Goal: Task Accomplishment & Management: Complete application form

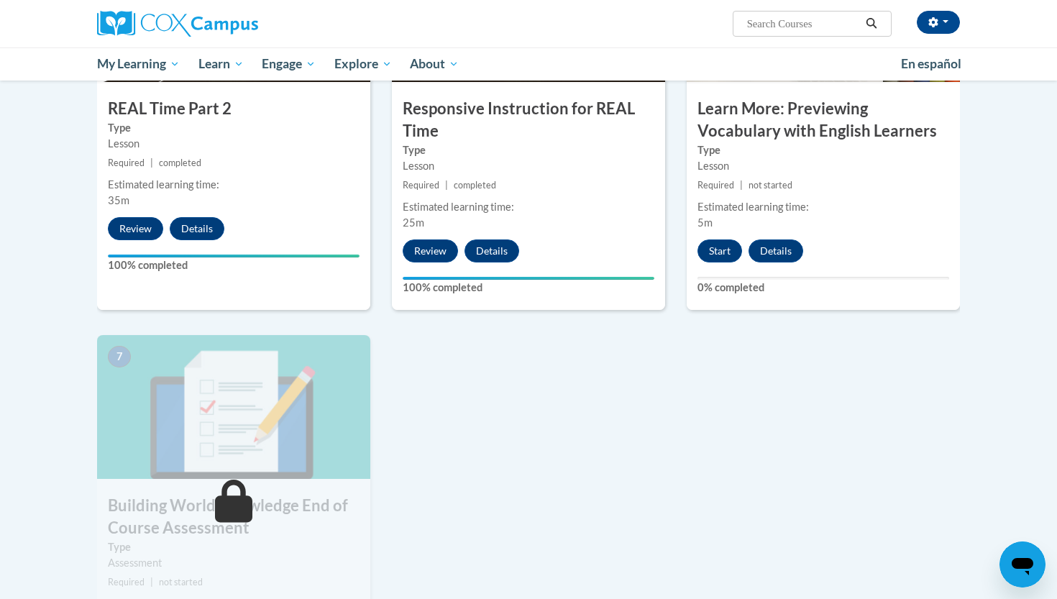
scroll to position [852, 0]
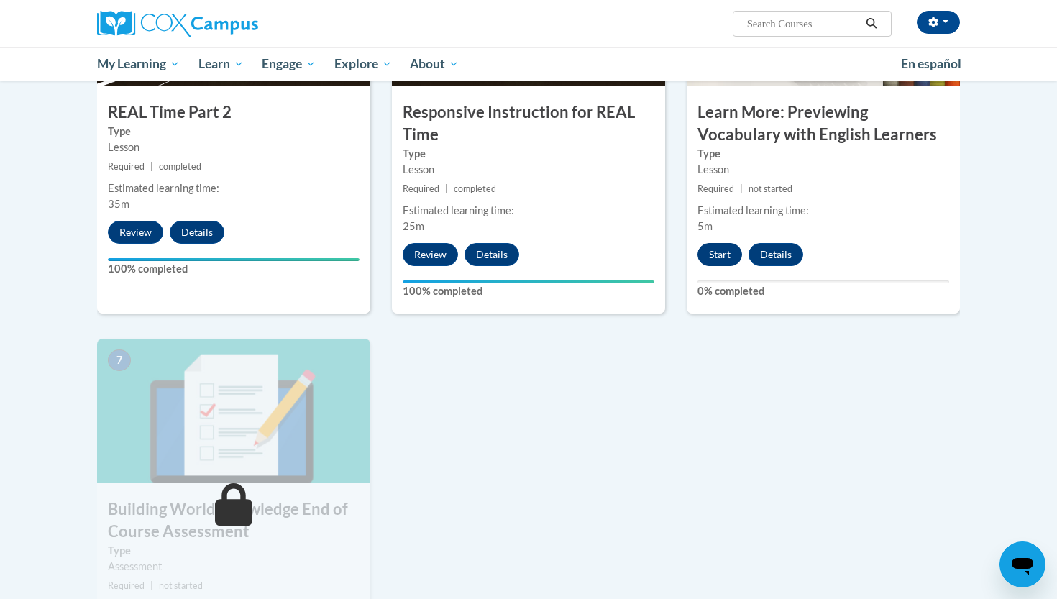
click at [713, 249] on button "Start" at bounding box center [720, 254] width 45 height 23
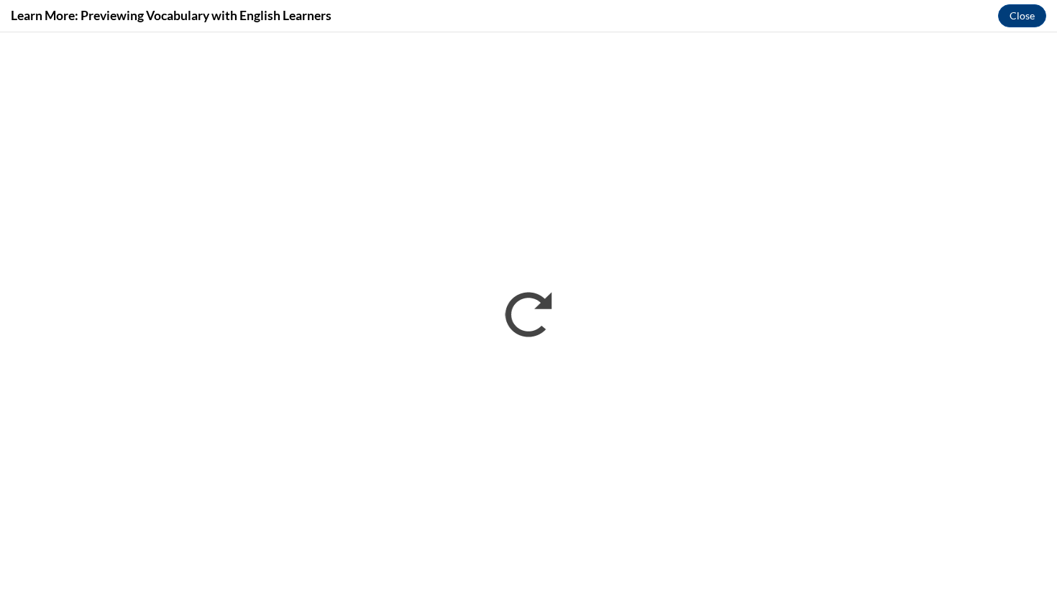
scroll to position [0, 0]
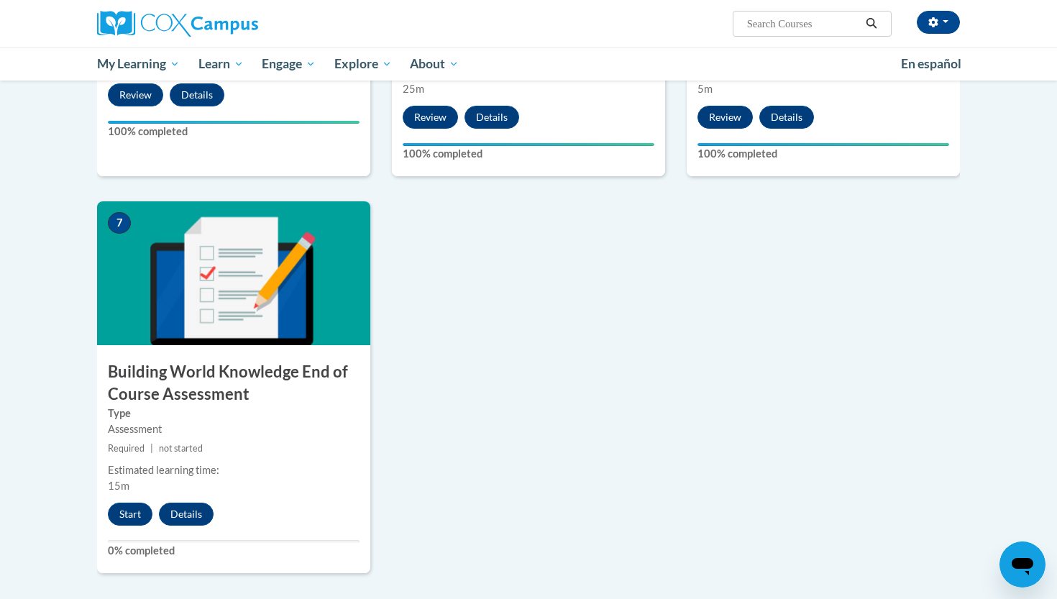
scroll to position [998, 0]
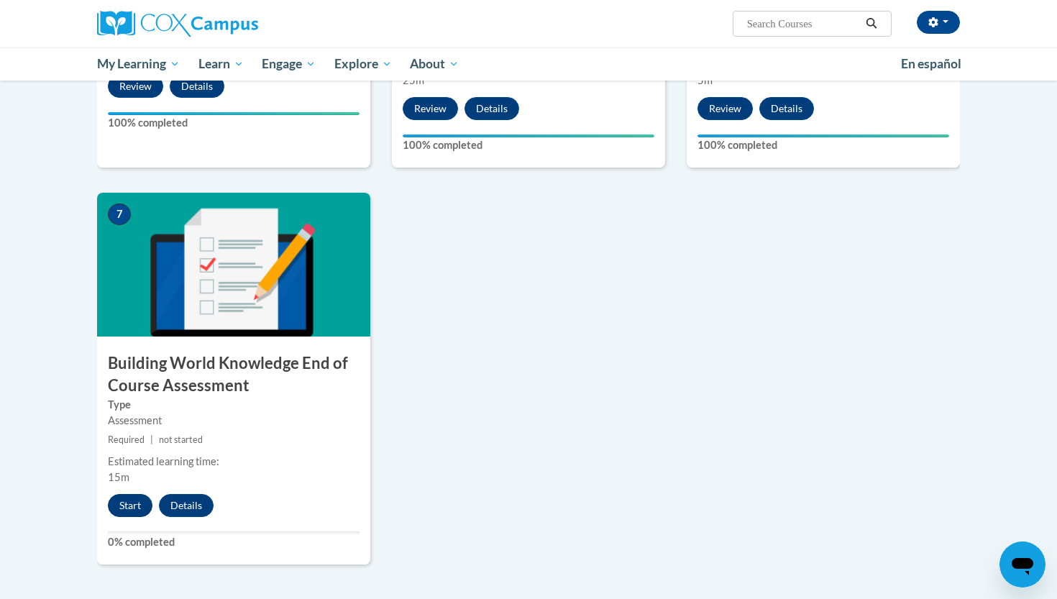
click at [129, 501] on button "Start" at bounding box center [130, 505] width 45 height 23
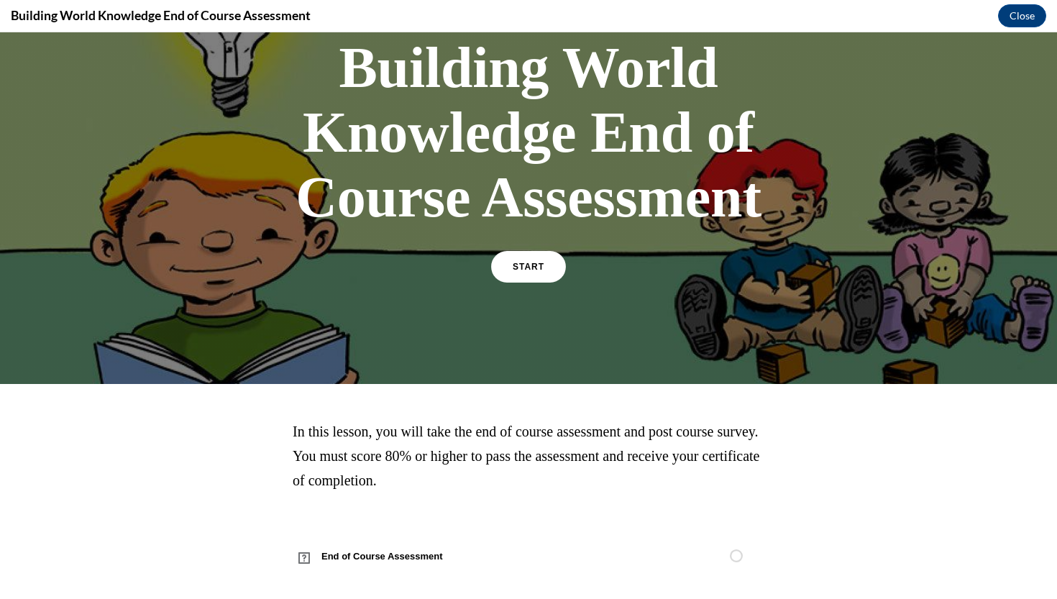
scroll to position [106, 0]
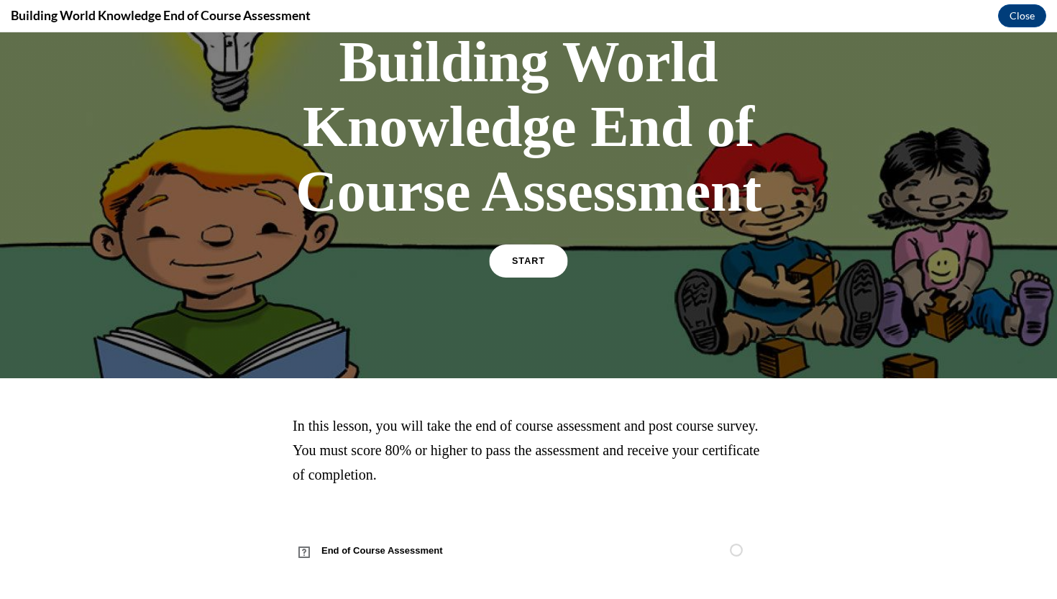
click at [522, 266] on link "START" at bounding box center [528, 261] width 78 height 33
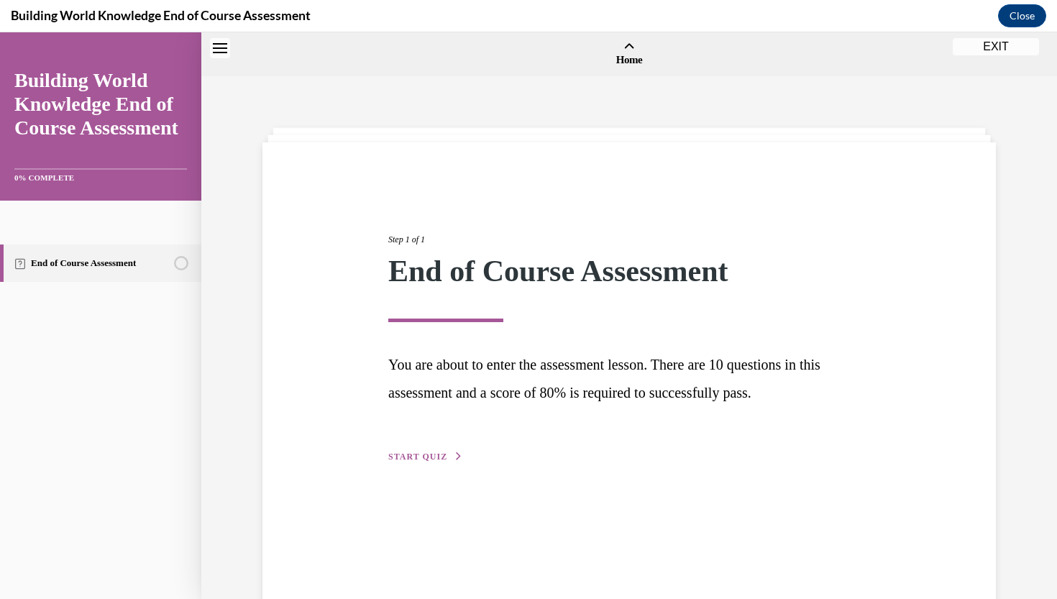
scroll to position [45, 0]
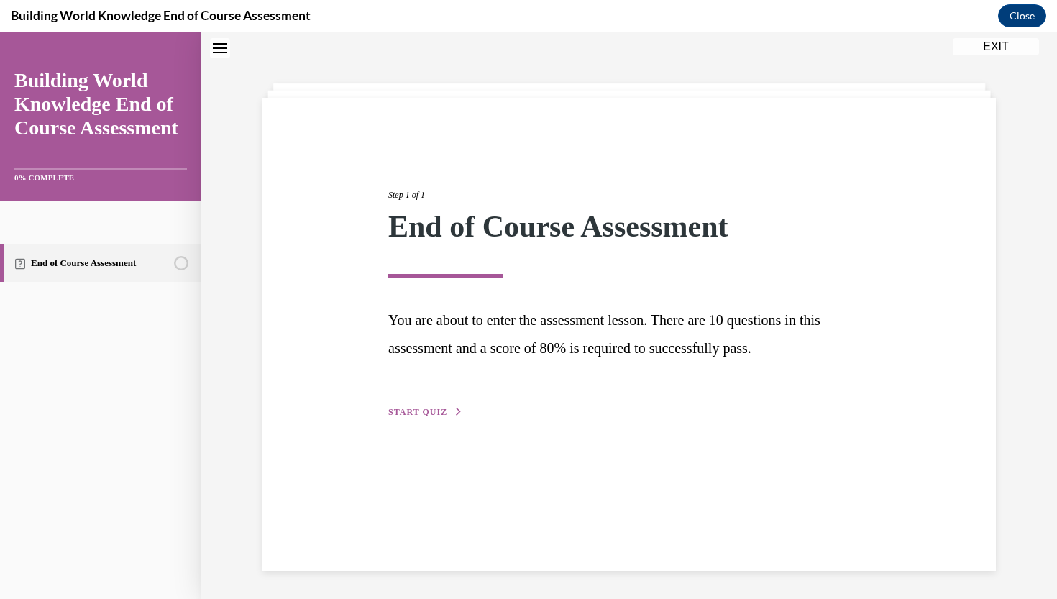
click at [423, 404] on div "Step 1 of 1 End of Course Assessment You are about to enter the assessment less…" at bounding box center [630, 287] width 504 height 265
click at [407, 414] on span "START QUIZ" at bounding box center [417, 412] width 59 height 10
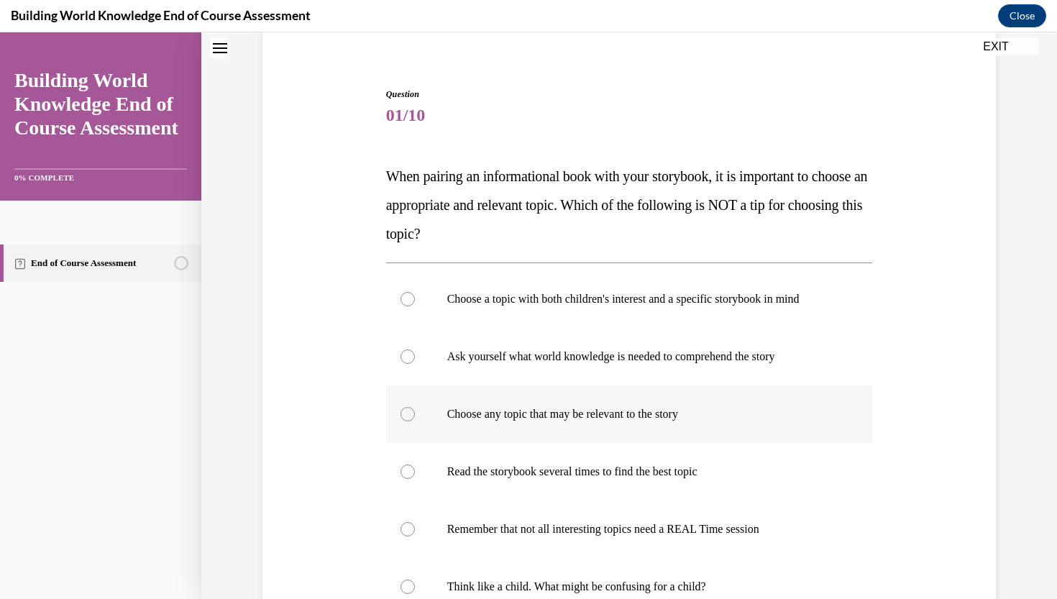
scroll to position [121, 0]
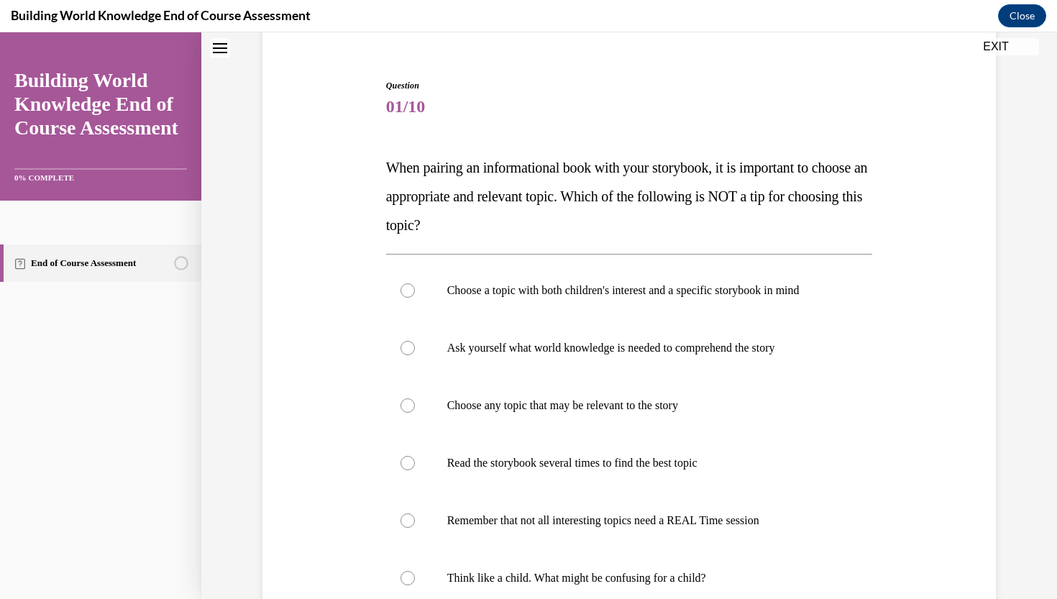
click at [401, 167] on span "When pairing an informational book with your storybook, it is important to choo…" at bounding box center [627, 196] width 482 height 73
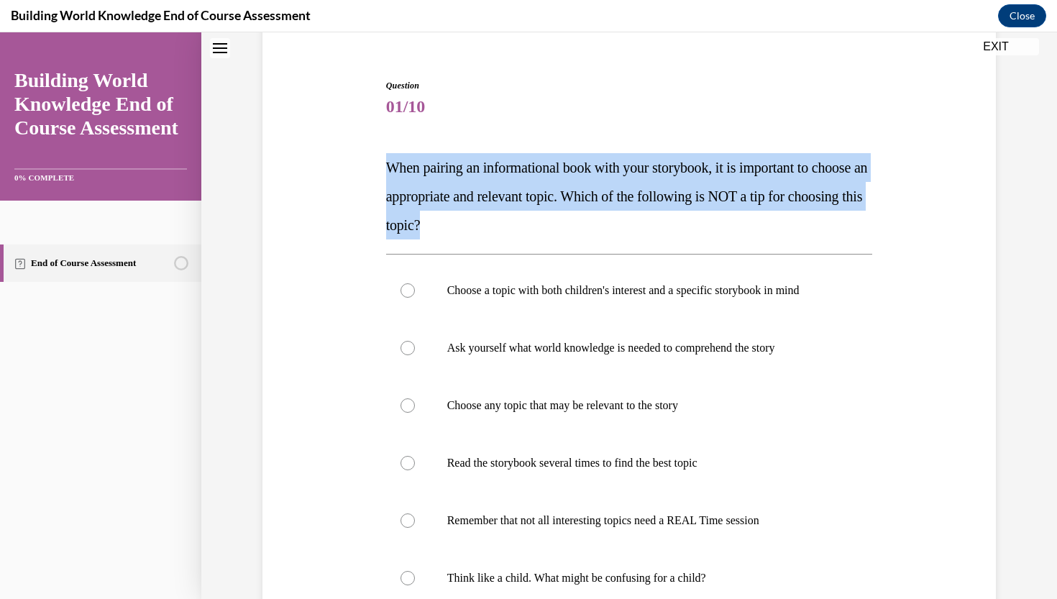
click at [401, 167] on span "When pairing an informational book with your storybook, it is important to choo…" at bounding box center [627, 196] width 482 height 73
copy span "When pairing an informational book with your storybook, it is important to choo…"
click at [655, 191] on span "When pairing an informational book with your storybook, it is important to choo…" at bounding box center [627, 196] width 482 height 73
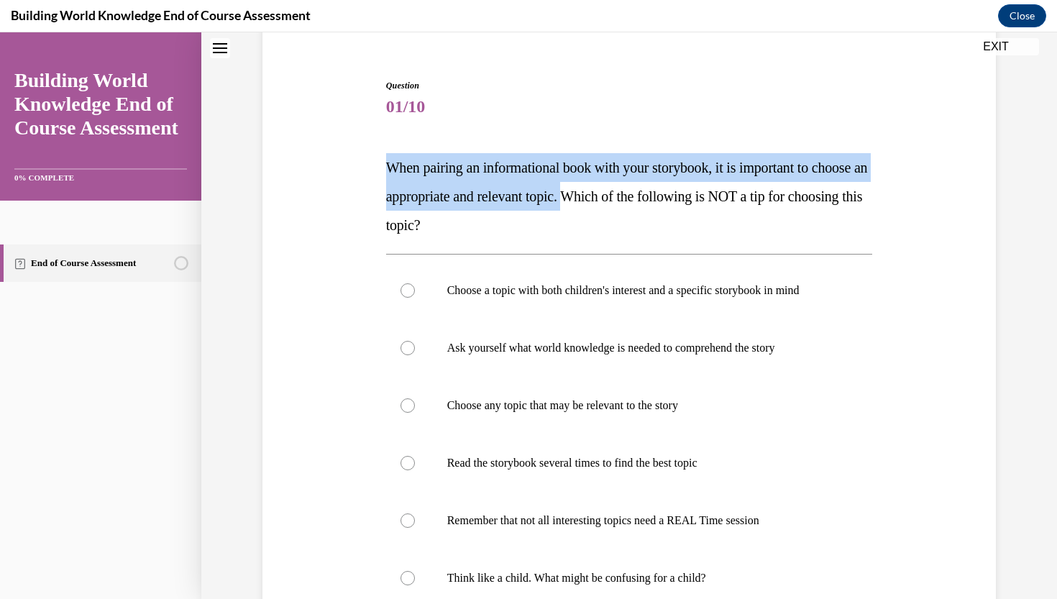
drag, startPoint x: 644, startPoint y: 200, endPoint x: 355, endPoint y: 146, distance: 293.5
click at [355, 147] on div "Question 01/10 When pairing an informational book with your storybook, it is im…" at bounding box center [629, 411] width 741 height 750
copy span "When pairing an informational book with your storybook, it is important to choo…"
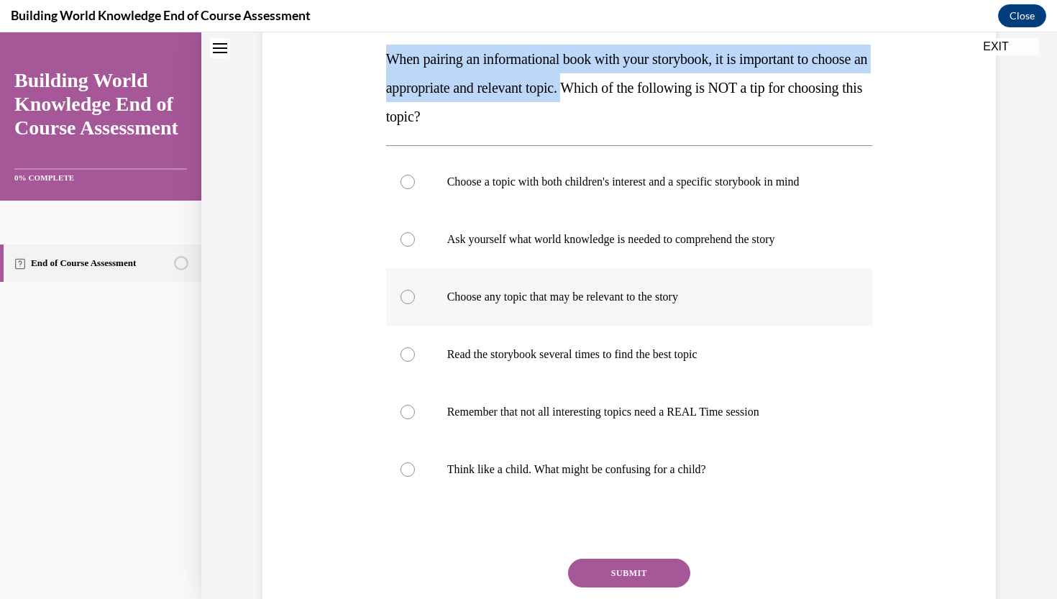
scroll to position [238, 0]
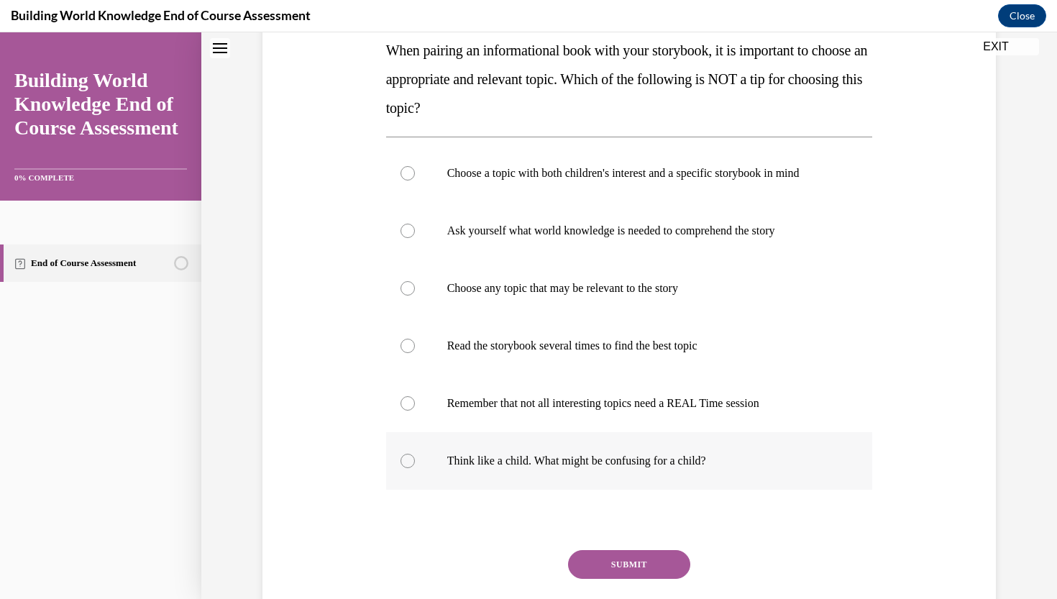
click at [679, 455] on p "Think like a child. What might be confusing for a child?" at bounding box center [642, 461] width 390 height 14
click at [415, 455] on input "Think like a child. What might be confusing for a child?" at bounding box center [408, 461] width 14 height 14
radio input "true"
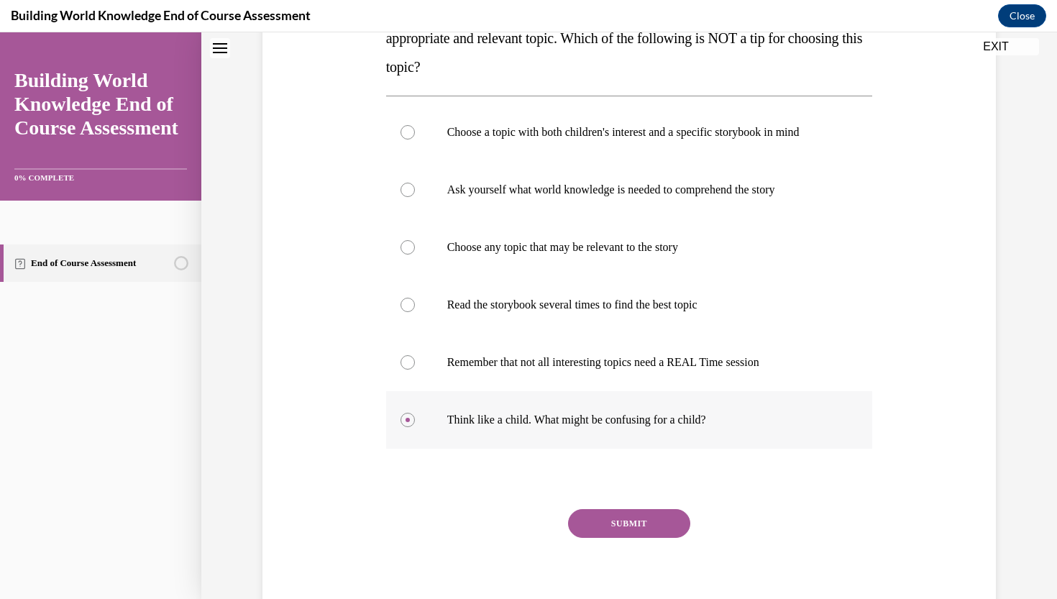
scroll to position [289, 0]
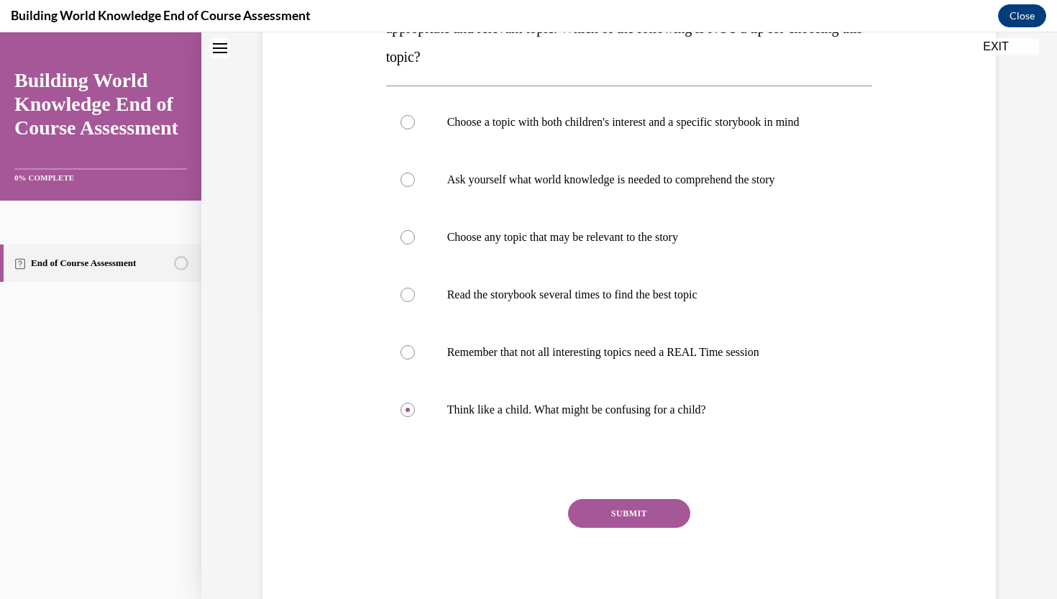
click at [659, 524] on button "SUBMIT" at bounding box center [629, 513] width 122 height 29
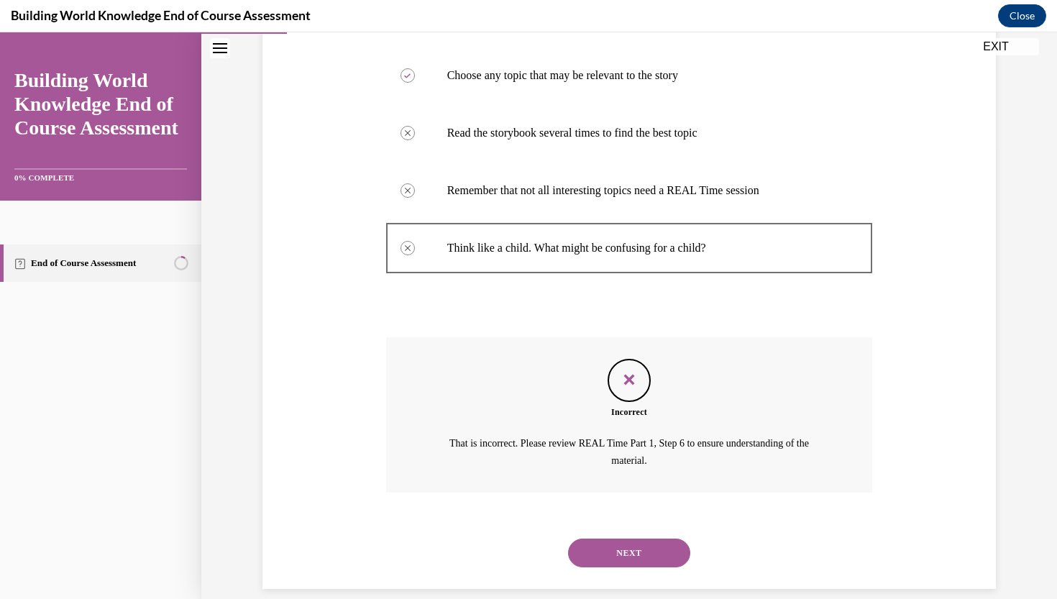
click at [646, 539] on button "NEXT" at bounding box center [629, 553] width 122 height 29
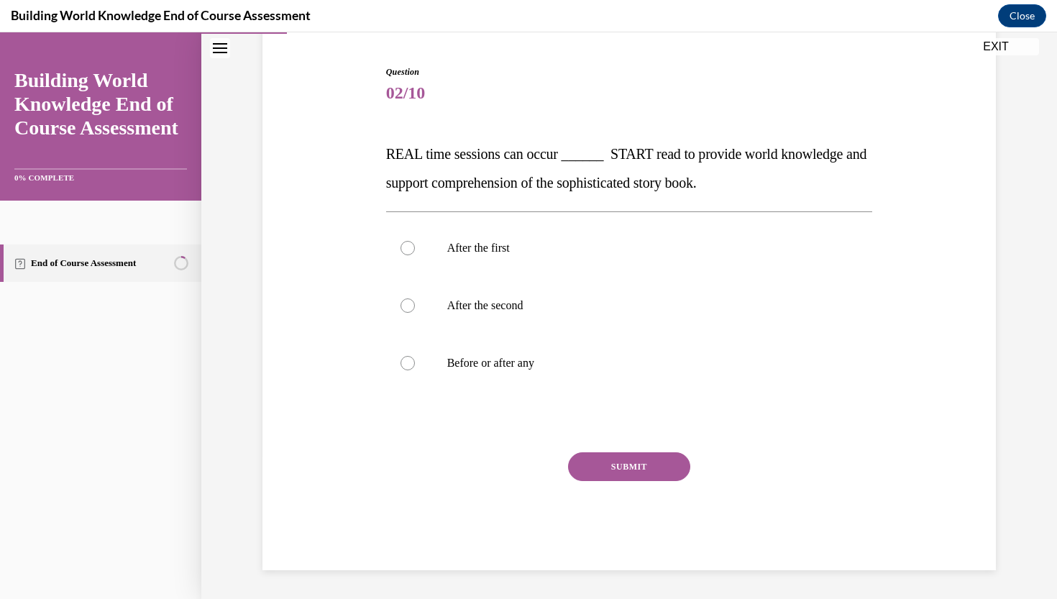
scroll to position [117, 0]
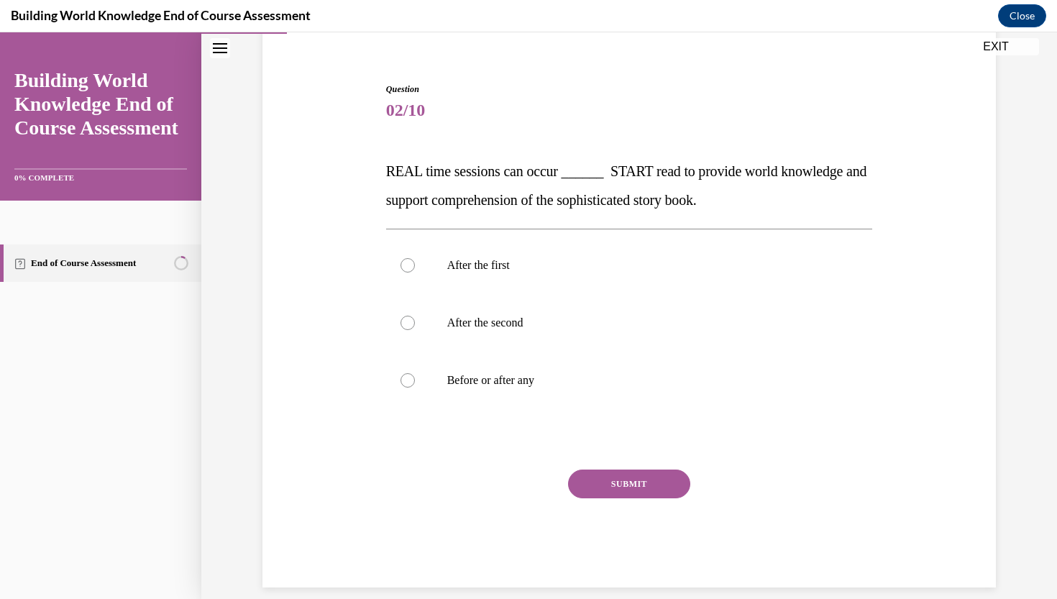
click at [447, 170] on span "REAL time sessions can occur ______ START read to provide world knowledge and s…" at bounding box center [626, 185] width 481 height 45
click at [447, 169] on span "REAL time sessions can occur ______ START read to provide world knowledge and s…" at bounding box center [626, 185] width 481 height 45
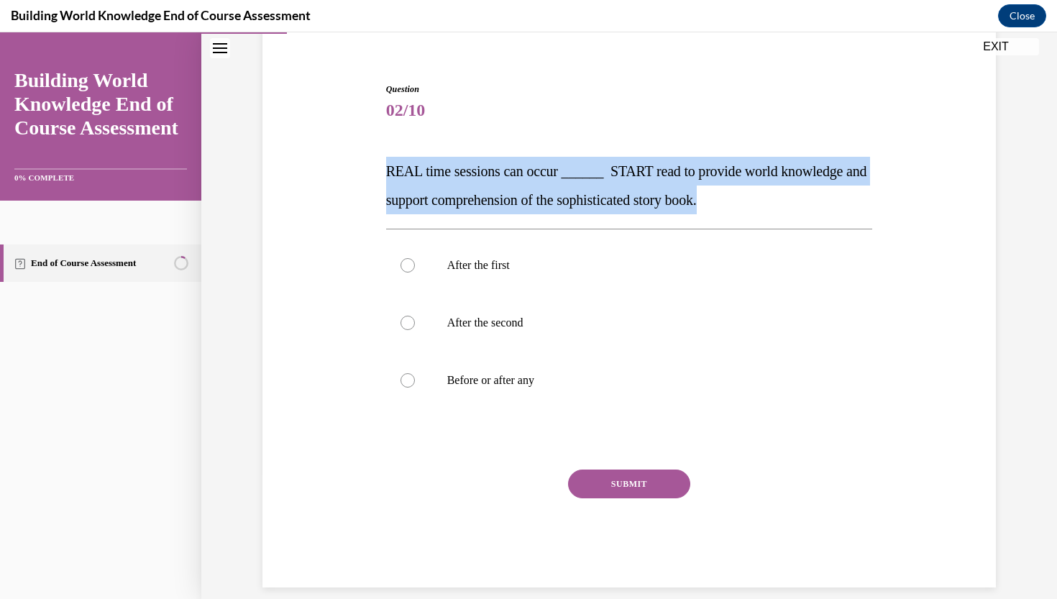
click at [447, 169] on span "REAL time sessions can occur ______ START read to provide world knowledge and s…" at bounding box center [626, 185] width 481 height 45
copy span "REAL time sessions can occur ______ START read to provide world knowledge and s…"
click at [632, 388] on label "Before or after any" at bounding box center [629, 381] width 487 height 58
click at [415, 388] on input "Before or after any" at bounding box center [408, 380] width 14 height 14
radio input "true"
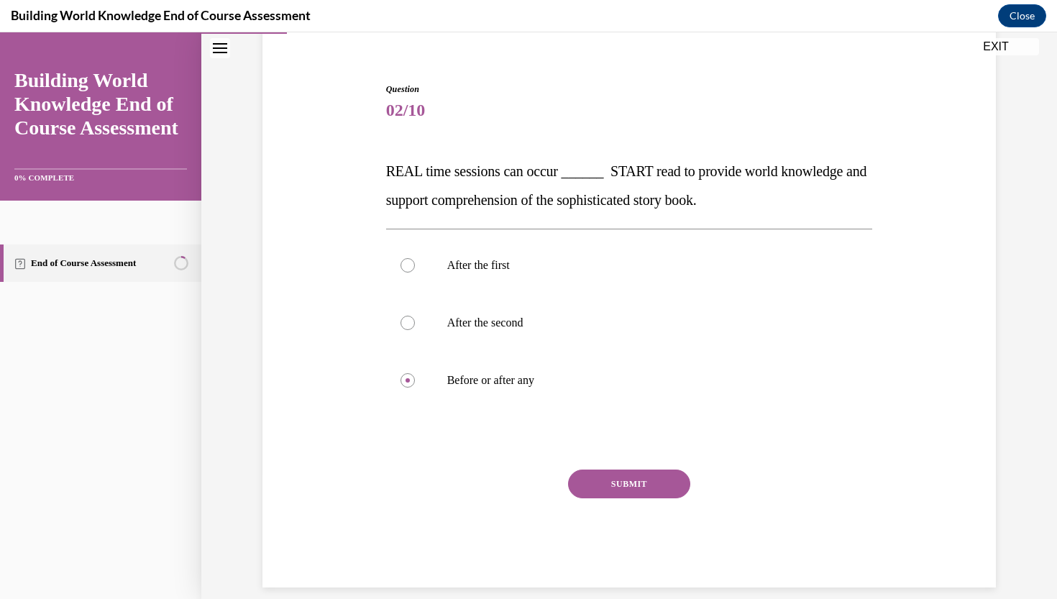
click at [641, 488] on button "SUBMIT" at bounding box center [629, 484] width 122 height 29
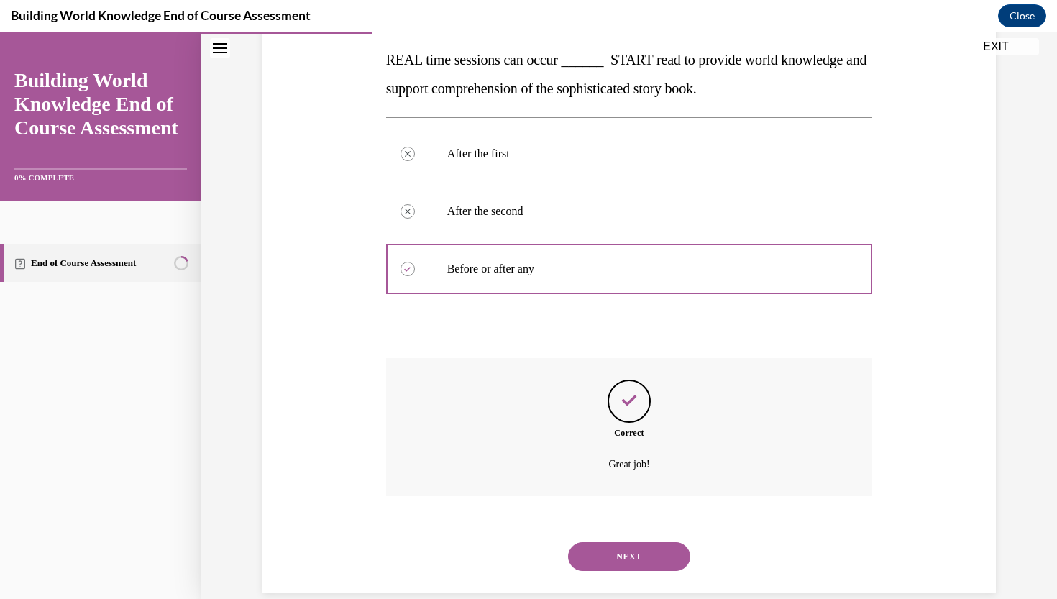
scroll to position [233, 0]
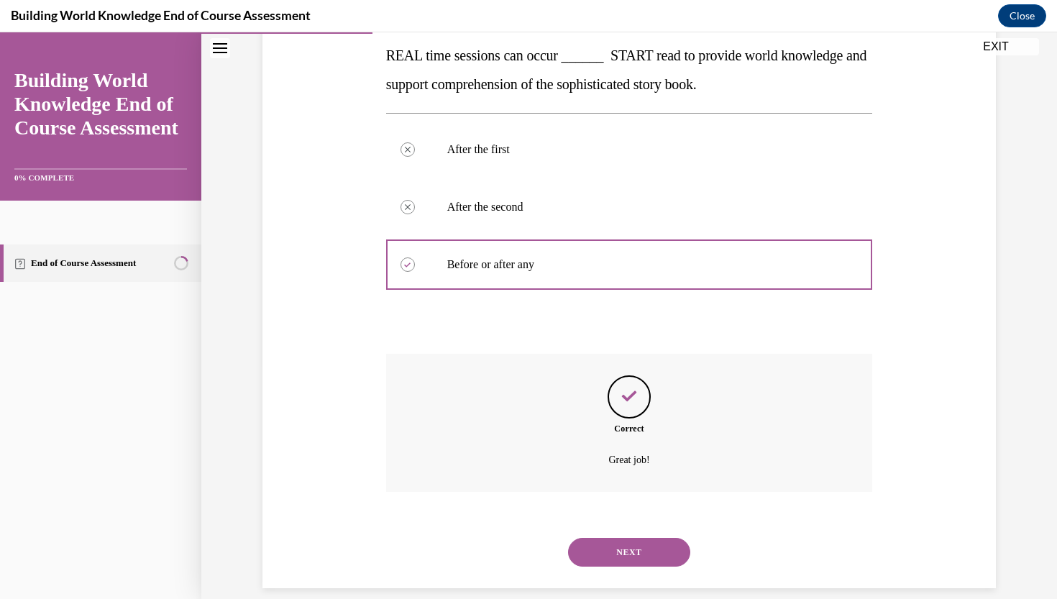
click at [635, 538] on button "NEXT" at bounding box center [629, 552] width 122 height 29
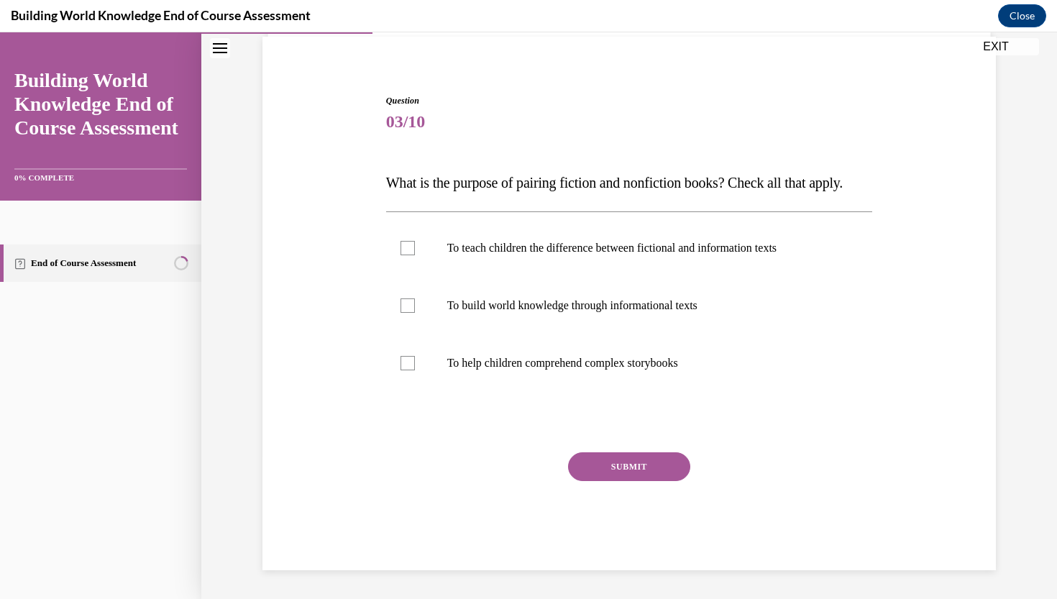
scroll to position [117, 0]
click at [520, 179] on span "What is the purpose of pairing fiction and nonfiction books? Check all that app…" at bounding box center [614, 183] width 457 height 16
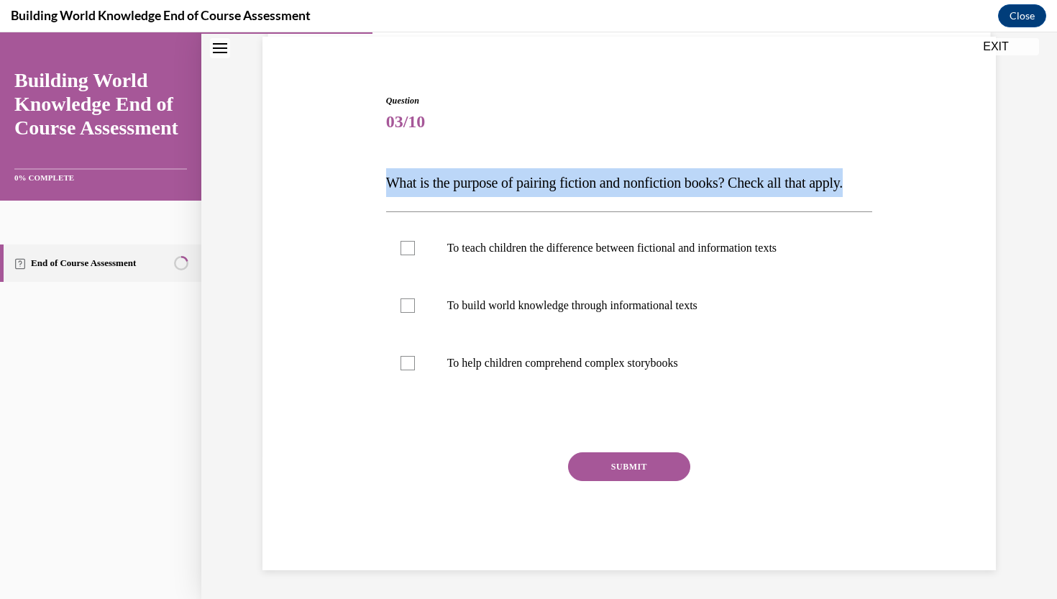
click at [520, 179] on span "What is the purpose of pairing fiction and nonfiction books? Check all that app…" at bounding box center [614, 183] width 457 height 16
click at [388, 178] on span "What is the purpose of pairing fiction and nonfiction books? Check all that app…" at bounding box center [614, 183] width 457 height 16
drag, startPoint x: 386, startPoint y: 178, endPoint x: 754, endPoint y: 167, distance: 367.8
click at [754, 175] on span "What is the purpose of pairing fiction and nonfiction books? Check all that app…" at bounding box center [614, 183] width 457 height 16
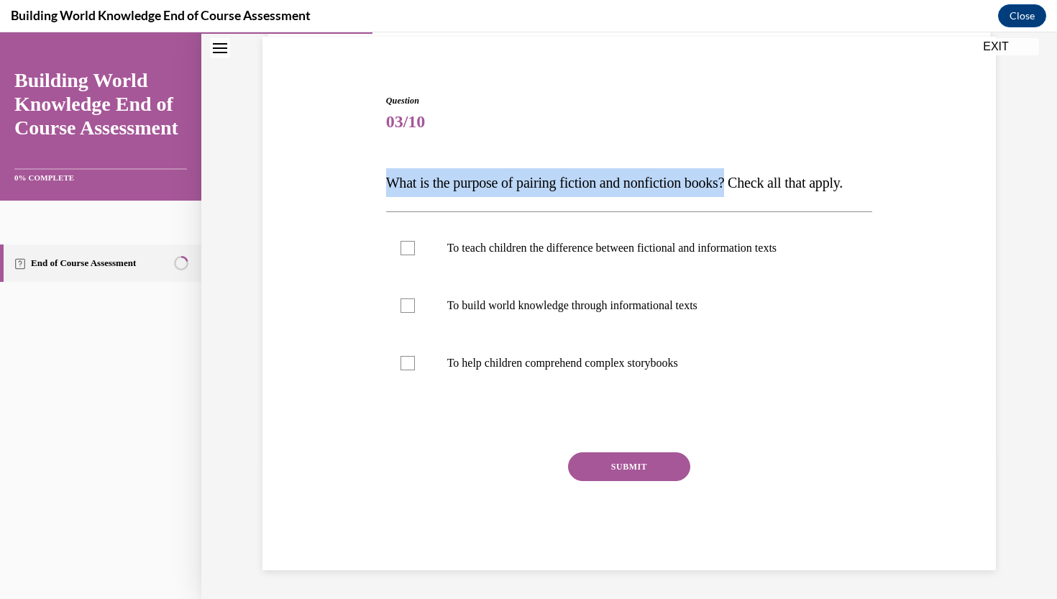
copy span "What is the purpose of pairing fiction and nonfiction books?"
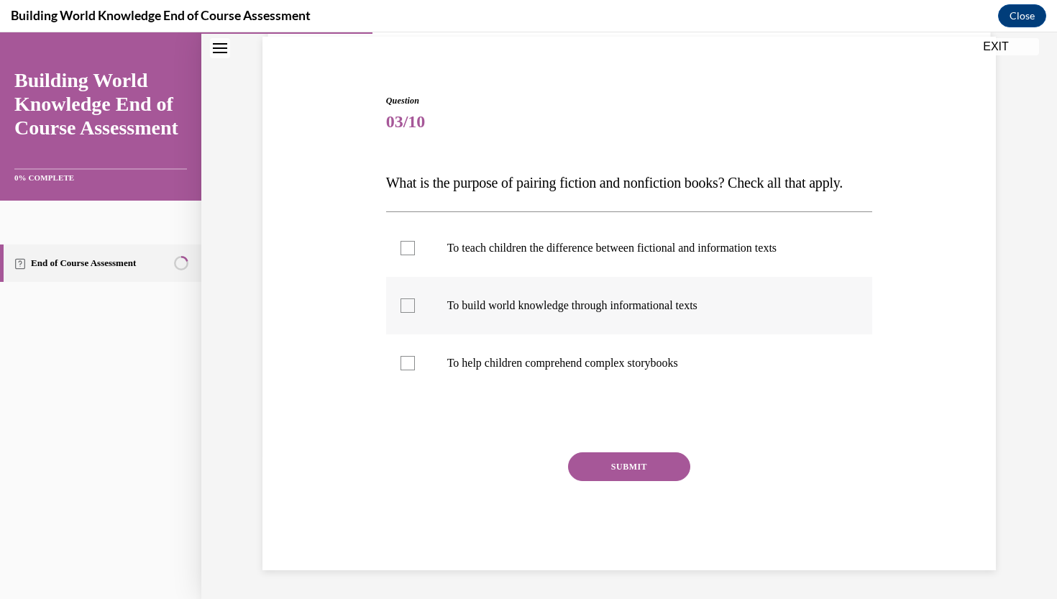
click at [618, 334] on label "To build world knowledge through informational texts" at bounding box center [629, 306] width 487 height 58
click at [415, 313] on input "To build world knowledge through informational texts" at bounding box center [408, 306] width 14 height 14
checkbox input "true"
click at [647, 274] on label "To teach children the difference between fictional and information texts" at bounding box center [629, 248] width 487 height 58
click at [415, 255] on input "To teach children the difference between fictional and information texts" at bounding box center [408, 248] width 14 height 14
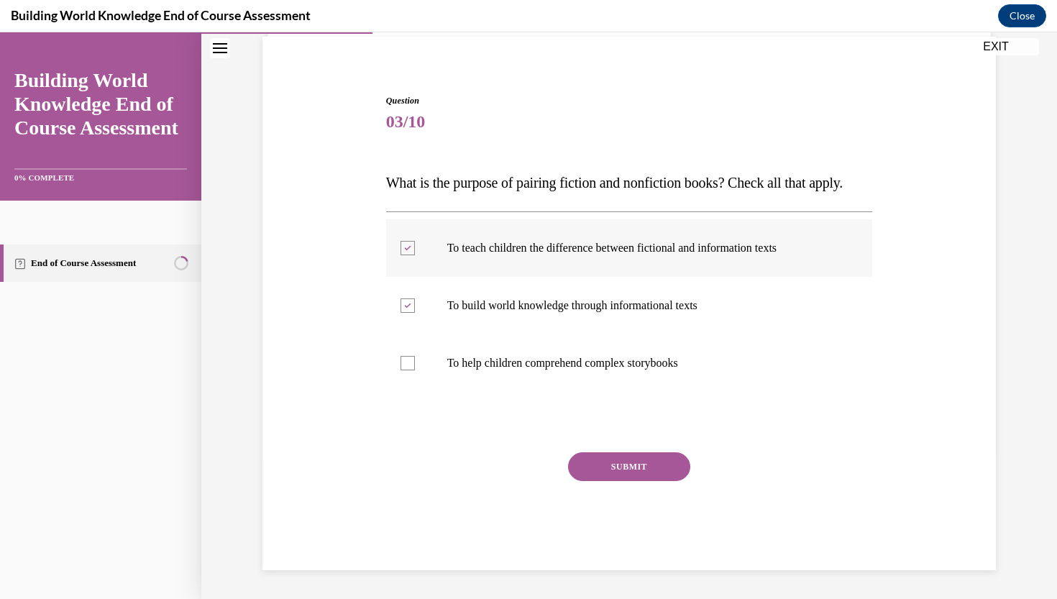
click at [647, 274] on label "To teach children the difference between fictional and information texts" at bounding box center [629, 248] width 487 height 58
click at [415, 255] on input "To teach children the difference between fictional and information texts" at bounding box center [408, 248] width 14 height 14
checkbox input "false"
click at [647, 370] on p "To help children comprehend complex storybooks" at bounding box center [642, 363] width 390 height 14
click at [415, 370] on input "To help children comprehend complex storybooks" at bounding box center [408, 363] width 14 height 14
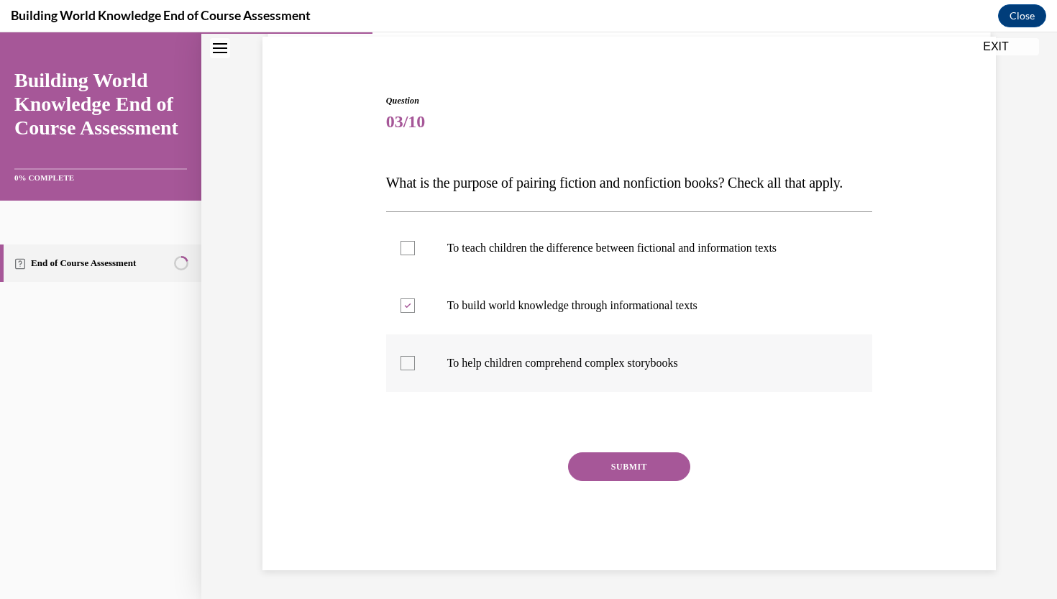
checkbox input "true"
click at [646, 277] on label "To teach children the difference between fictional and information texts" at bounding box center [629, 248] width 487 height 58
click at [415, 255] on input "To teach children the difference between fictional and information texts" at bounding box center [408, 248] width 14 height 14
checkbox input "true"
click at [629, 481] on button "SUBMIT" at bounding box center [629, 466] width 122 height 29
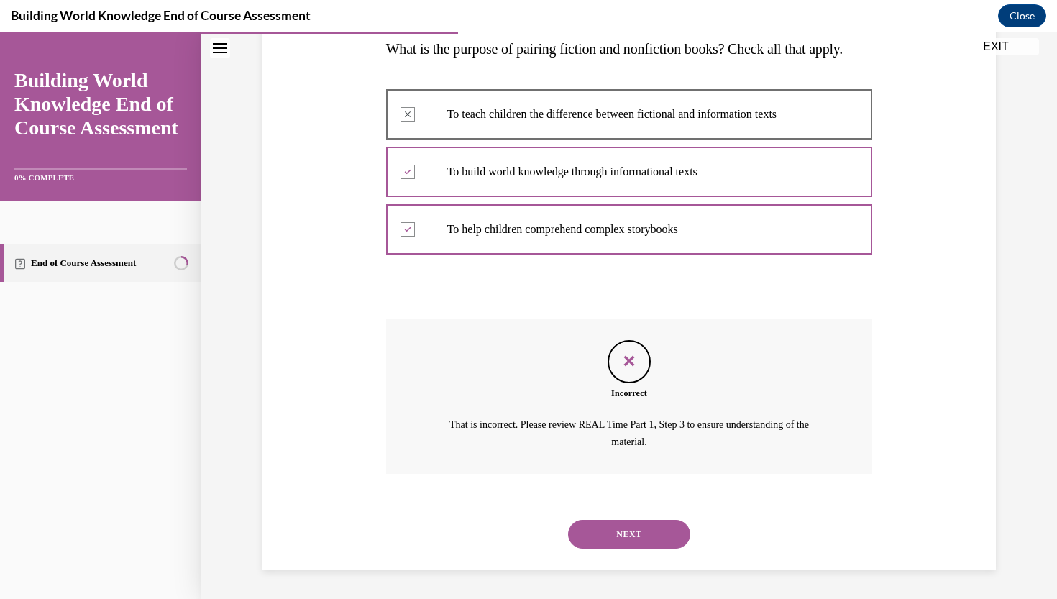
click at [613, 547] on button "NEXT" at bounding box center [629, 534] width 122 height 29
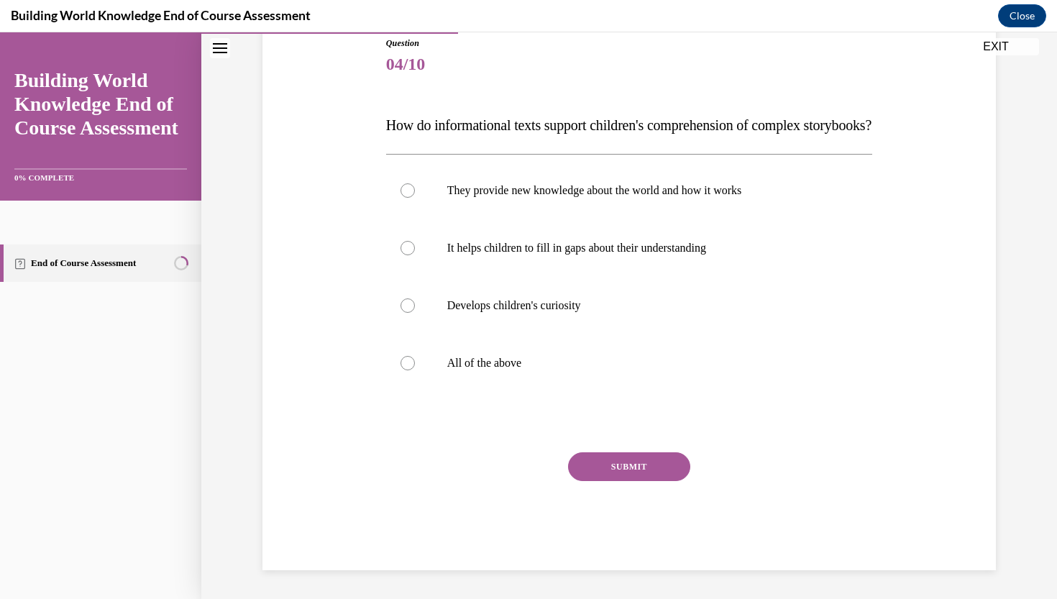
scroll to position [173, 0]
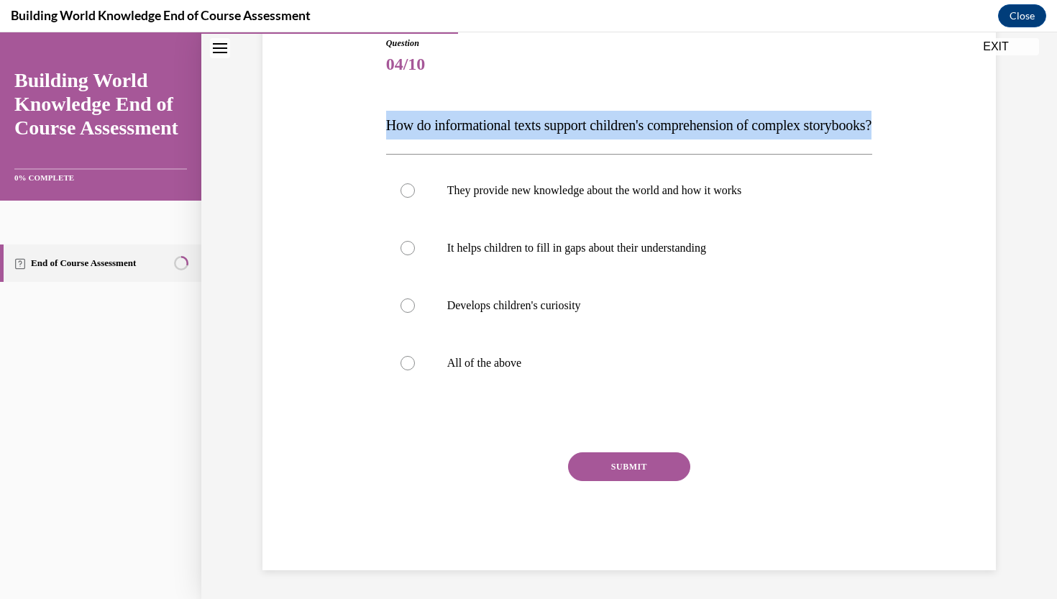
drag, startPoint x: 372, startPoint y: 122, endPoint x: 560, endPoint y: 150, distance: 189.8
click at [560, 150] on div "Question 04/10 How do informational texts support children's comprehension of c…" at bounding box center [629, 282] width 741 height 577
copy span "How do informational texts support children's comprehension of complex storyboo…"
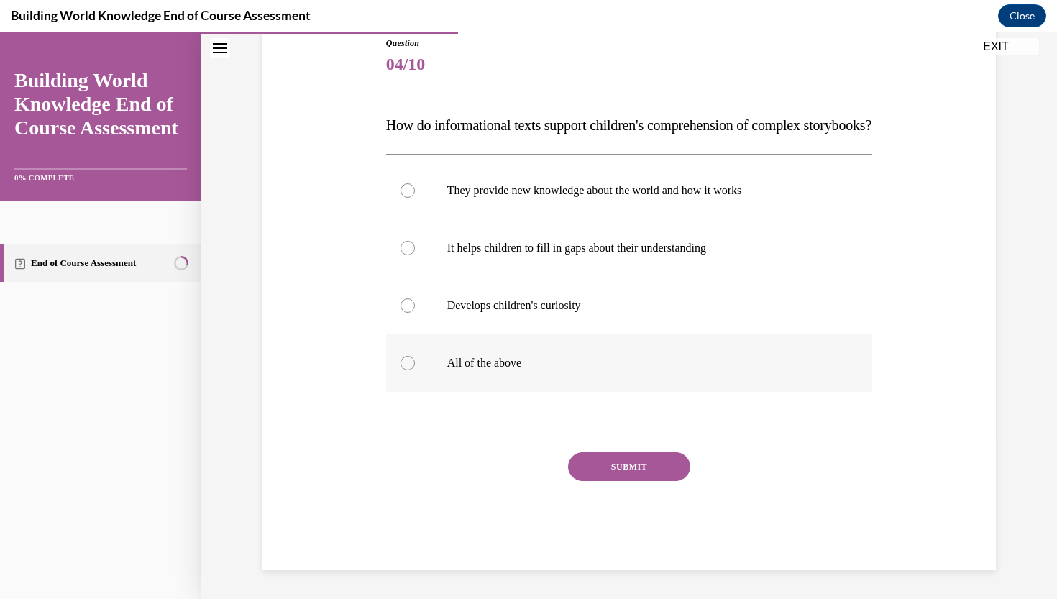
click at [539, 392] on label "All of the above" at bounding box center [629, 363] width 487 height 58
click at [415, 370] on input "All of the above" at bounding box center [408, 363] width 14 height 14
radio input "true"
click at [591, 481] on button "SUBMIT" at bounding box center [629, 466] width 122 height 29
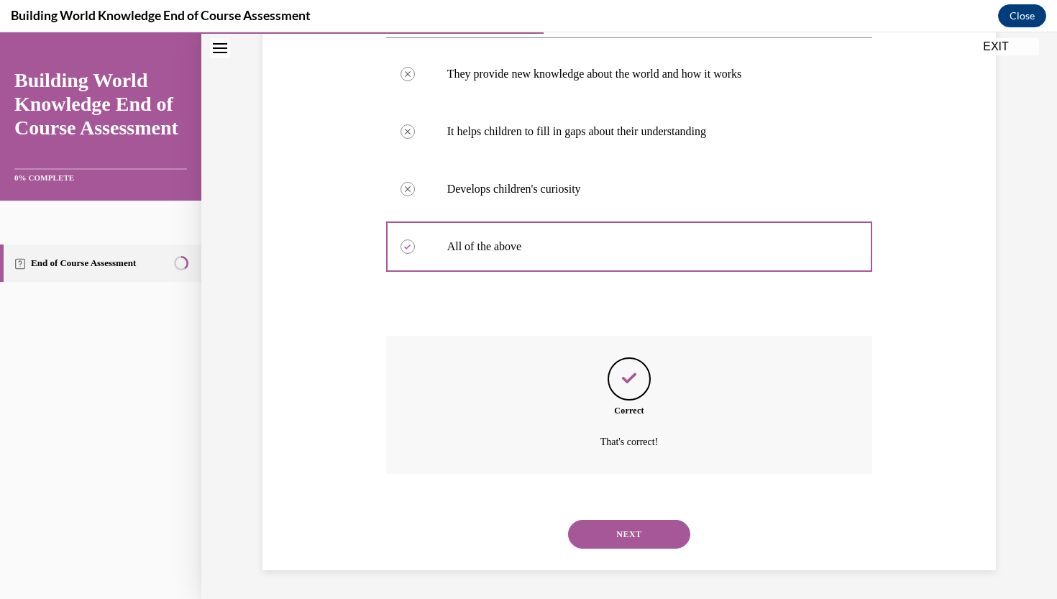
scroll to position [291, 0]
click at [583, 535] on button "NEXT" at bounding box center [629, 534] width 122 height 29
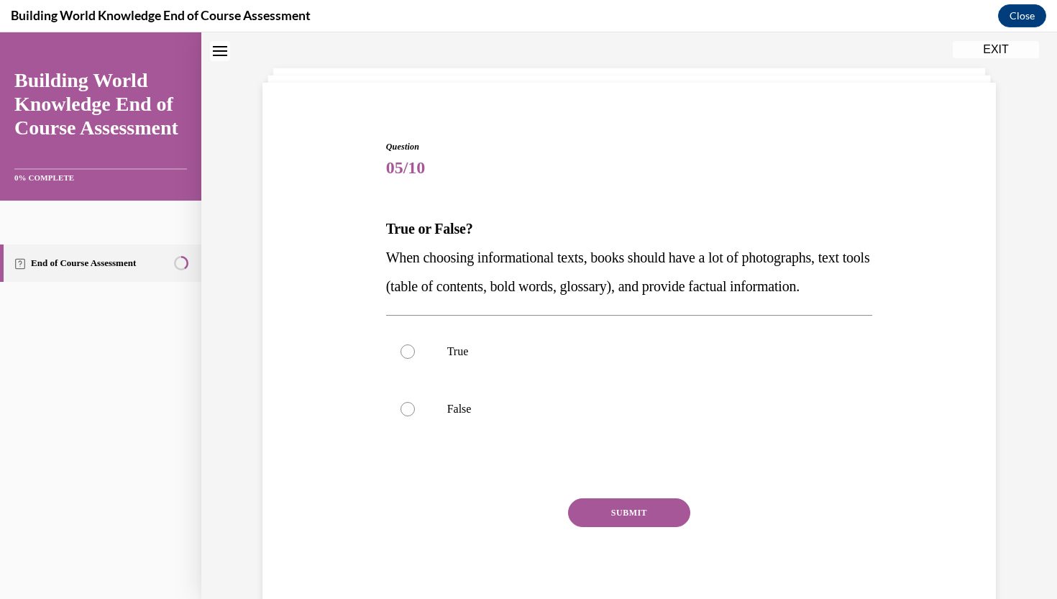
scroll to position [65, 0]
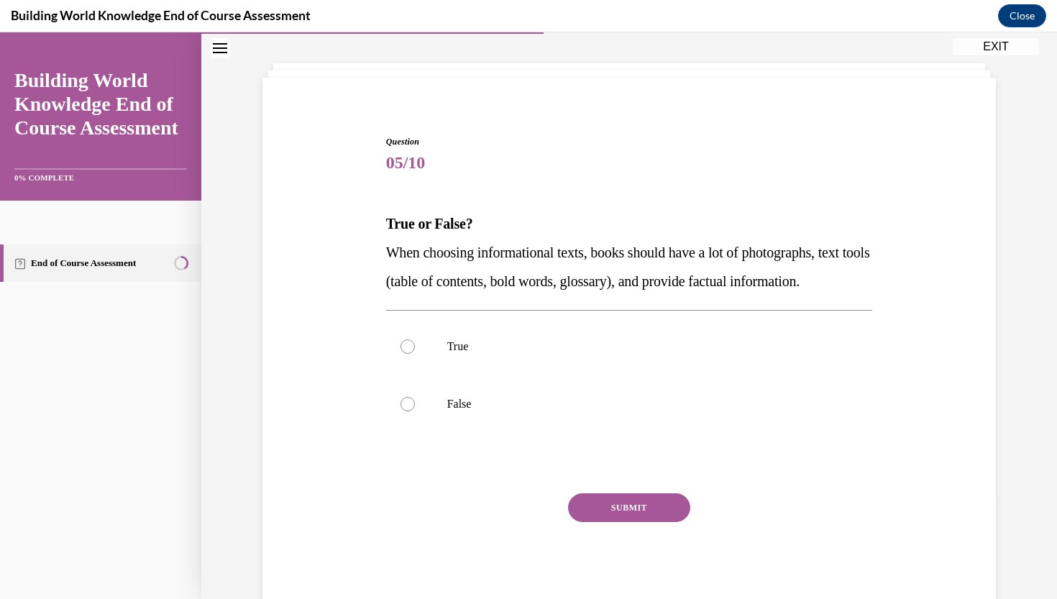
click at [419, 260] on span "When choosing informational texts, books should have a lot of photographs, text…" at bounding box center [628, 267] width 484 height 45
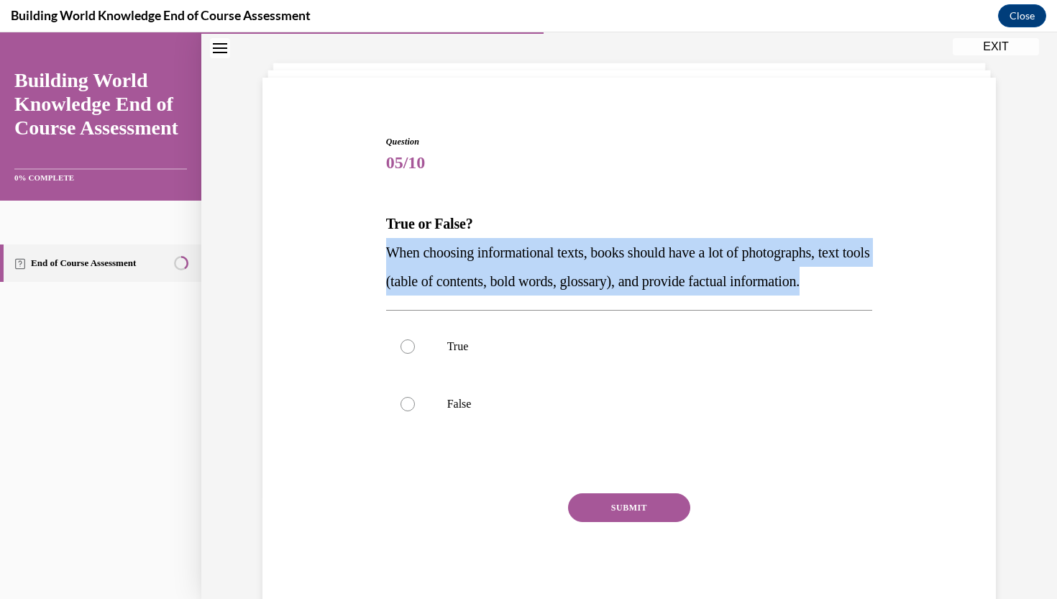
click at [419, 260] on span "When choosing informational texts, books should have a lot of photographs, text…" at bounding box center [628, 267] width 484 height 45
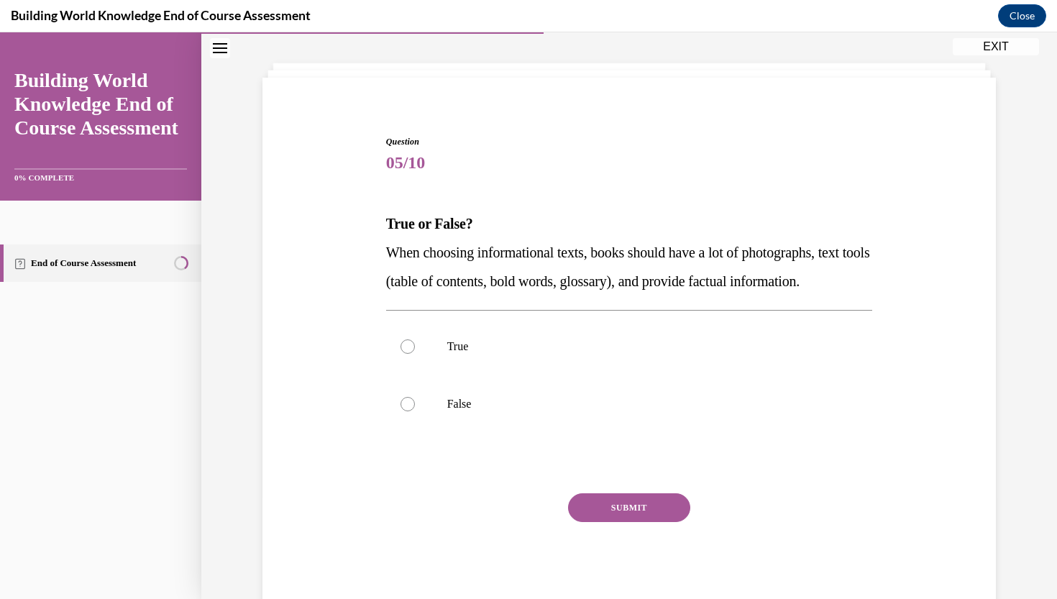
click at [419, 260] on span "When choosing informational texts, books should have a lot of photographs, text…" at bounding box center [628, 267] width 484 height 45
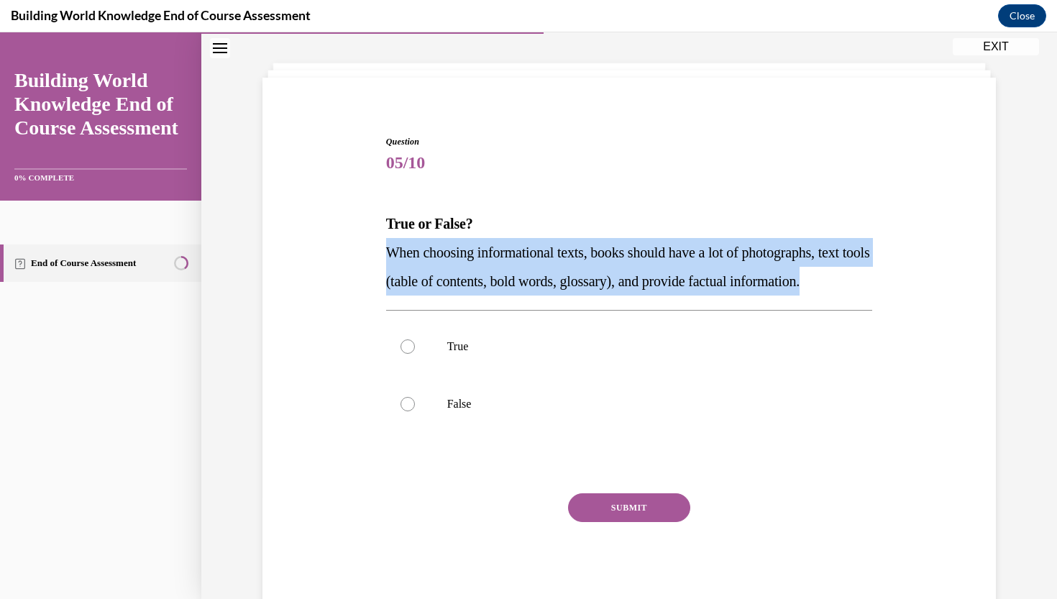
copy span "When choosing informational texts, books should have a lot of photographs, text…"
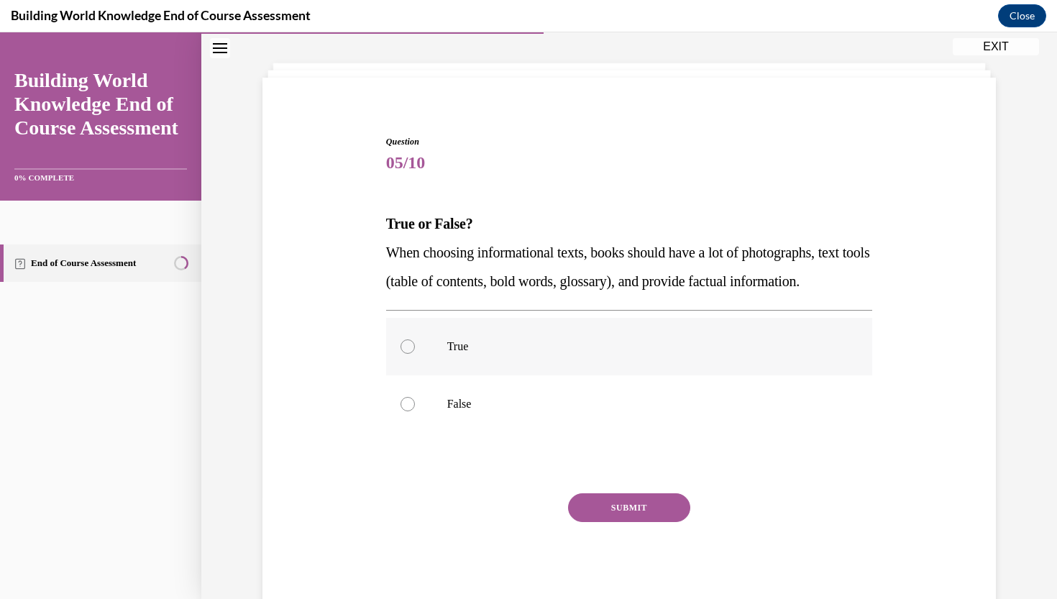
click at [532, 375] on label "True" at bounding box center [629, 347] width 487 height 58
click at [415, 354] on input "True" at bounding box center [408, 347] width 14 height 14
radio input "true"
click at [608, 522] on button "SUBMIT" at bounding box center [629, 507] width 122 height 29
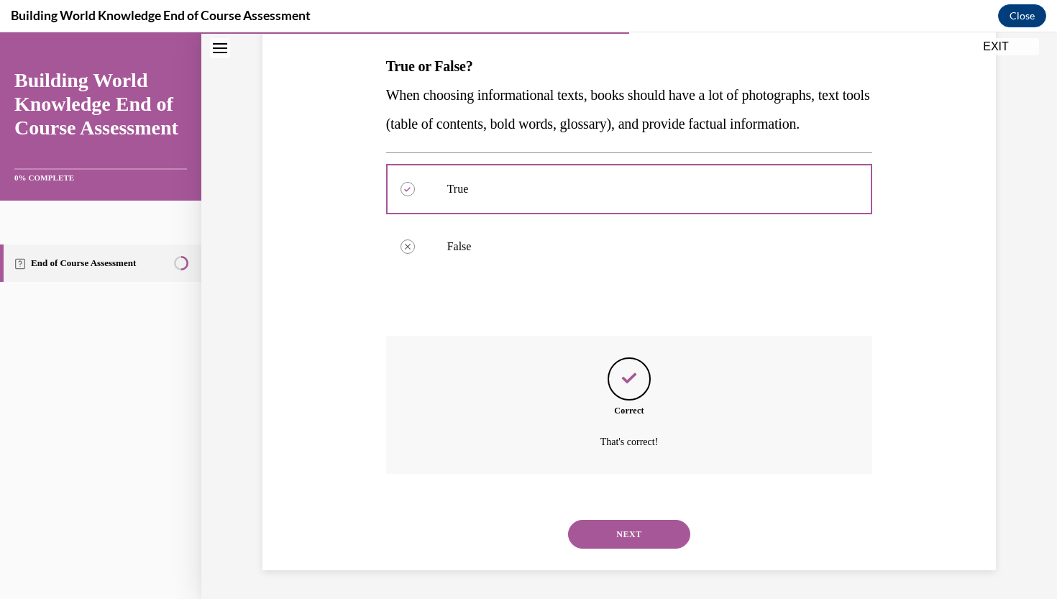
scroll to position [233, 0]
click at [615, 520] on button "NEXT" at bounding box center [629, 534] width 122 height 29
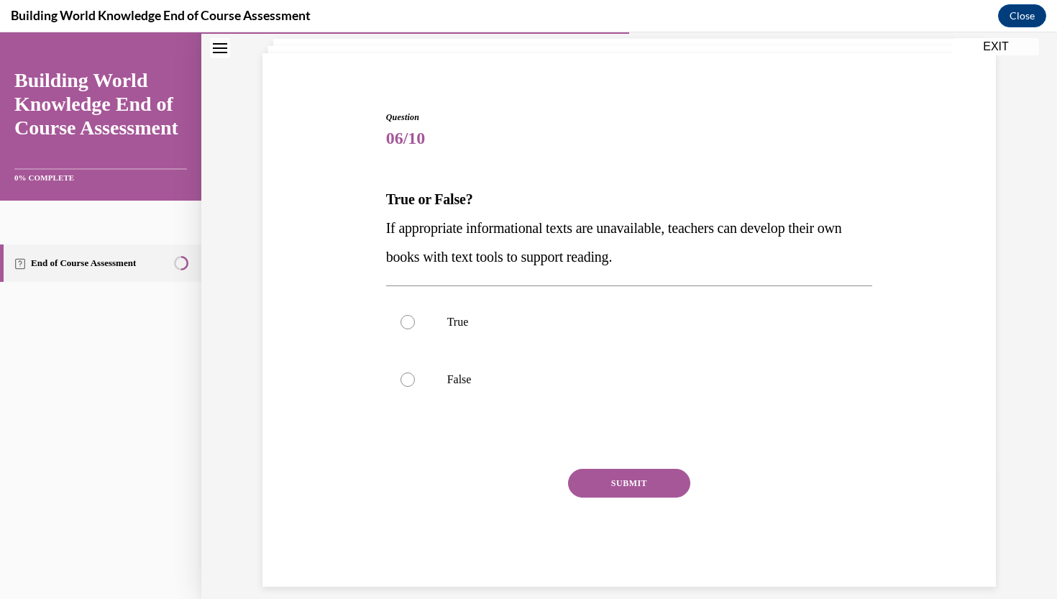
scroll to position [88, 0]
click at [497, 248] on p "If appropriate informational texts are unavailable, teachers can develop their …" at bounding box center [629, 243] width 487 height 58
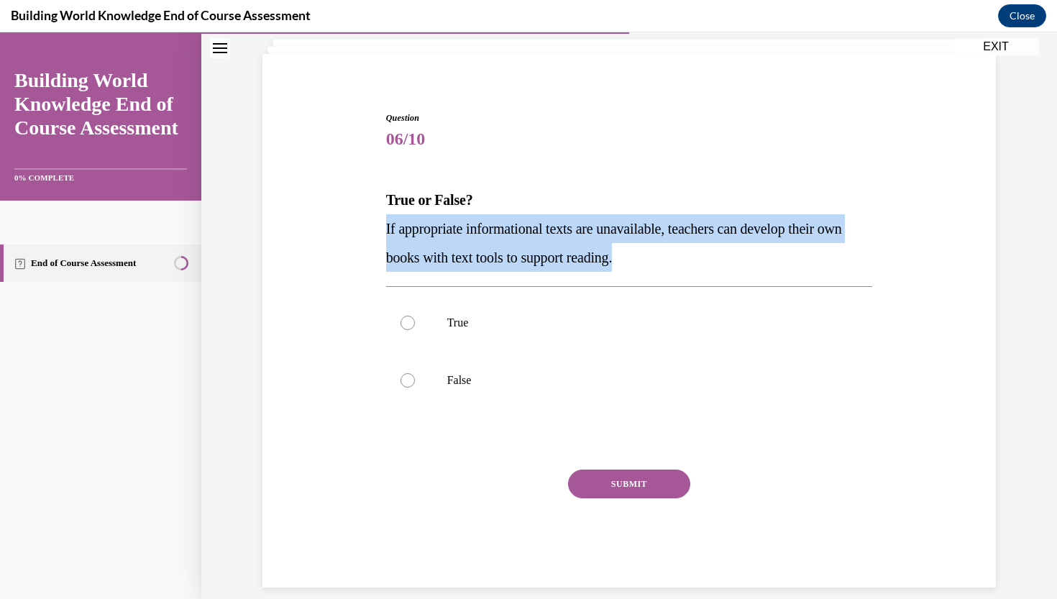
click at [497, 248] on p "If appropriate informational texts are unavailable, teachers can develop their …" at bounding box center [629, 243] width 487 height 58
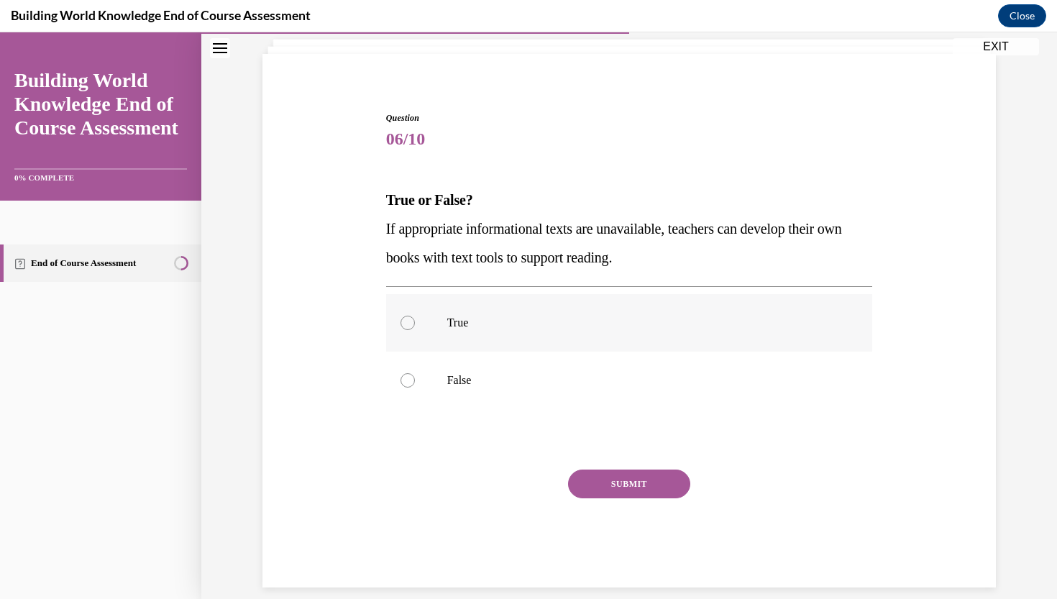
click at [480, 315] on label "True" at bounding box center [629, 323] width 487 height 58
click at [415, 316] on input "True" at bounding box center [408, 323] width 14 height 14
radio input "true"
click at [637, 480] on button "SUBMIT" at bounding box center [629, 484] width 122 height 29
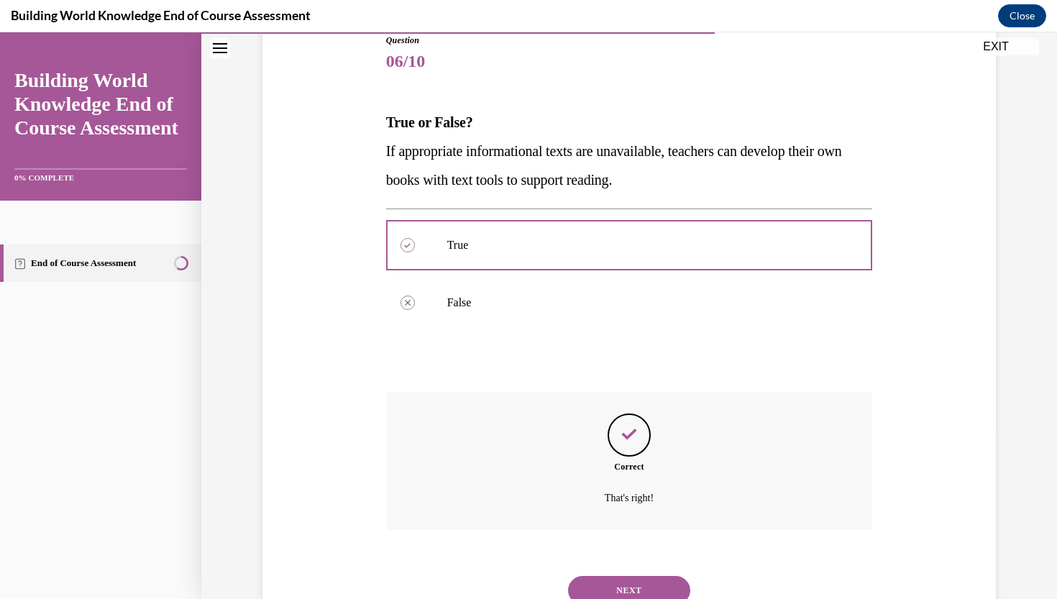
scroll to position [204, 0]
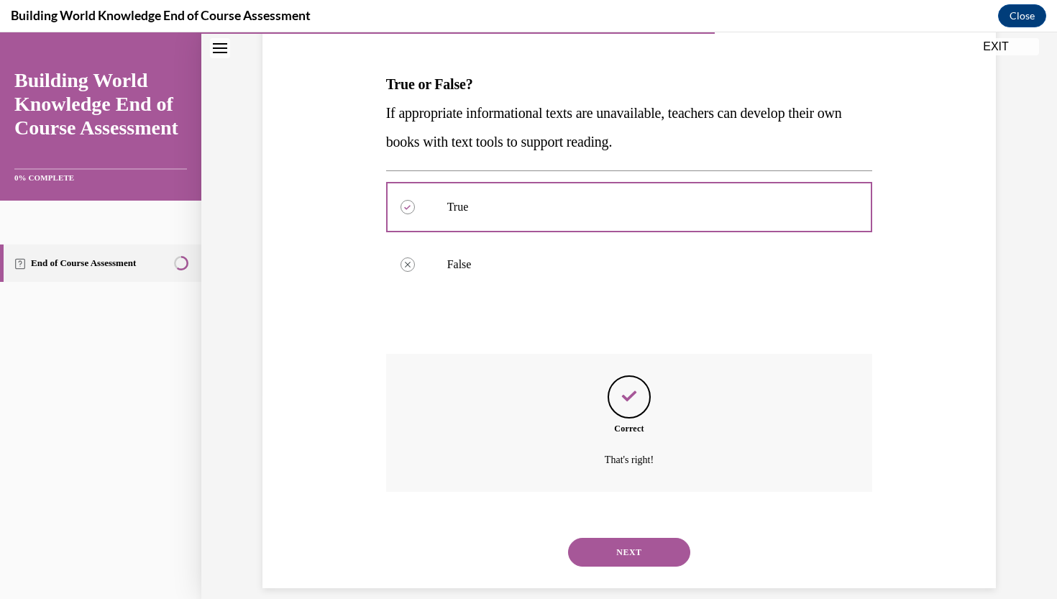
click at [627, 550] on div "NEXT" at bounding box center [629, 553] width 487 height 58
click at [622, 538] on button "NEXT" at bounding box center [629, 552] width 122 height 29
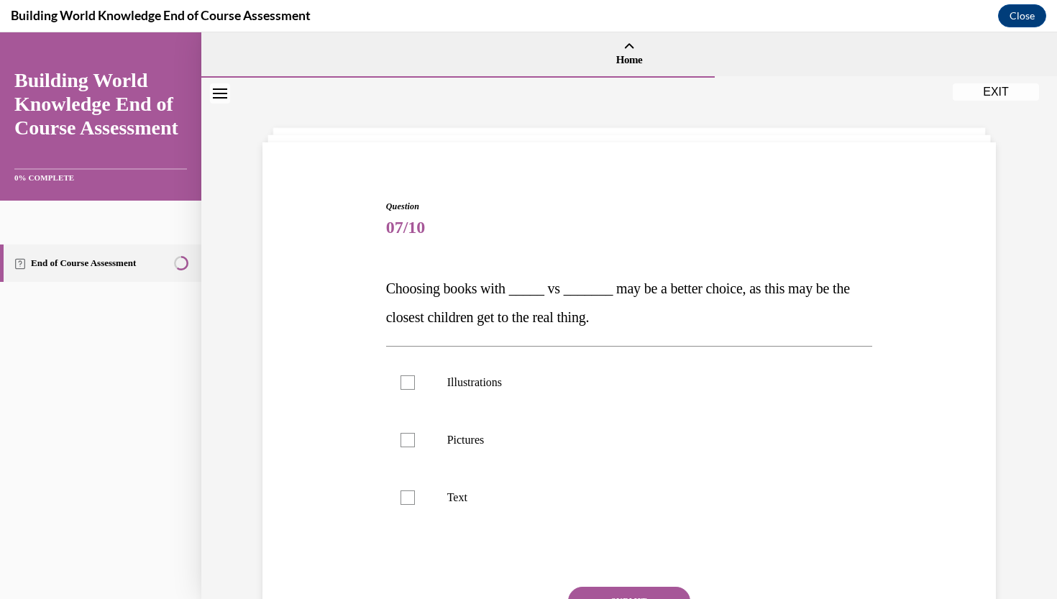
scroll to position [0, 0]
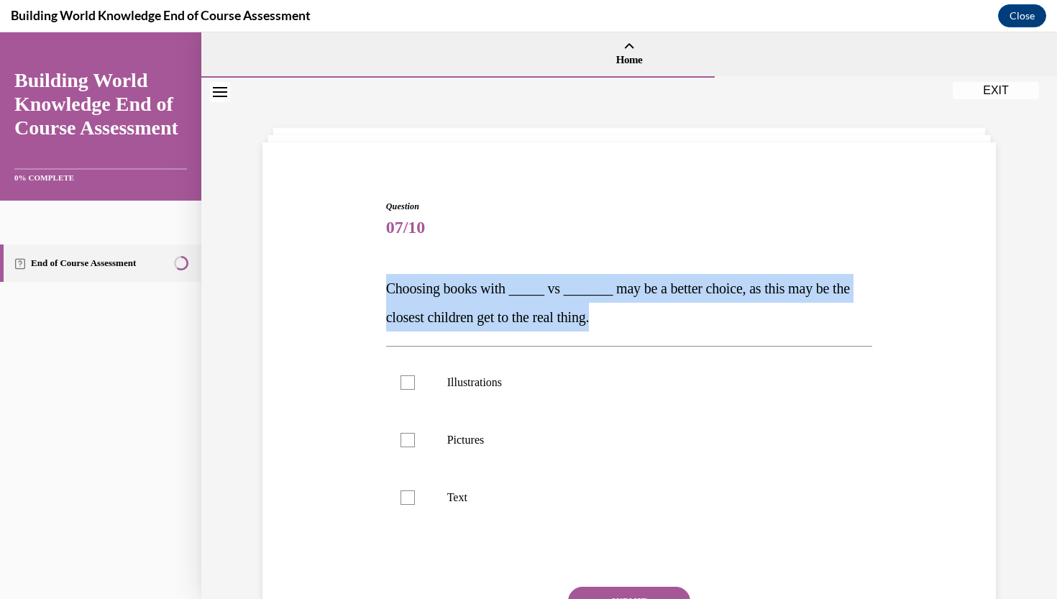
drag, startPoint x: 380, startPoint y: 286, endPoint x: 650, endPoint y: 324, distance: 272.5
click at [650, 324] on div "Question 07/10 Choosing books with _____ vs _______ may be a better choice, as …" at bounding box center [629, 431] width 741 height 548
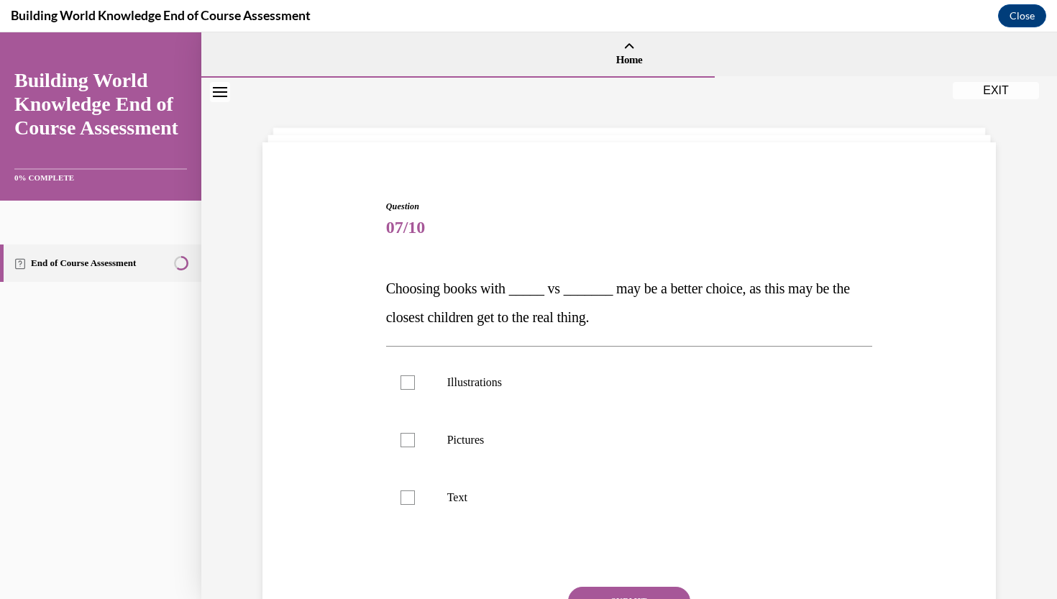
drag, startPoint x: 566, startPoint y: 332, endPoint x: 501, endPoint y: 304, distance: 71.2
click at [501, 304] on div "Question 07/10 Choosing books with _____ vs _______ may be a better choice, as …" at bounding box center [629, 452] width 487 height 505
click at [501, 304] on p "Choosing books with _____ vs _______ may be a better choice, as this may be the…" at bounding box center [629, 303] width 487 height 58
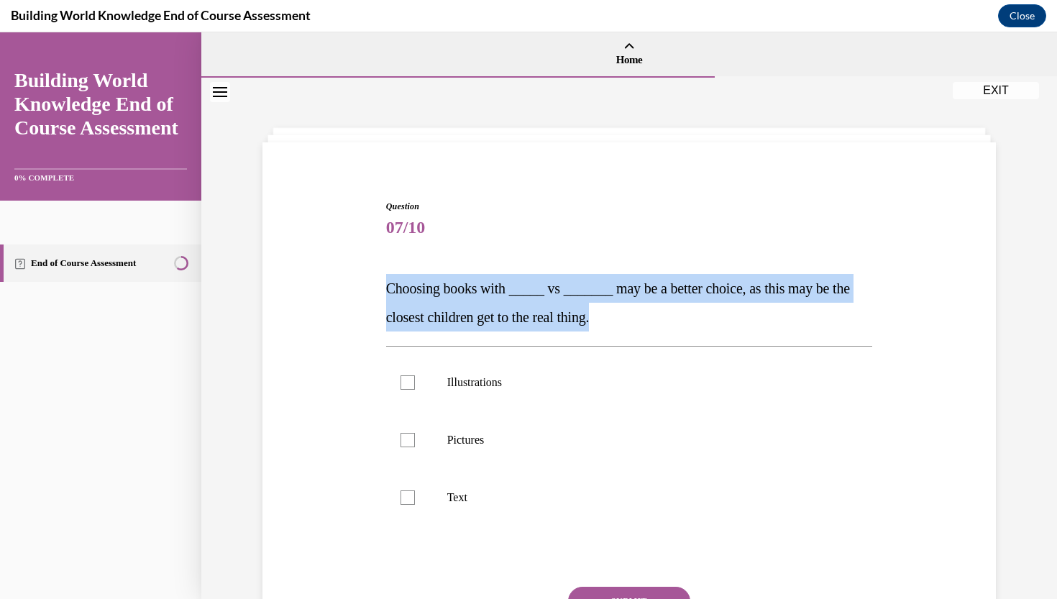
click at [501, 304] on p "Choosing books with _____ vs _______ may be a better choice, as this may be the…" at bounding box center [629, 303] width 487 height 58
copy span "Choosing books with _____ vs _______ may be a better choice, as this may be the…"
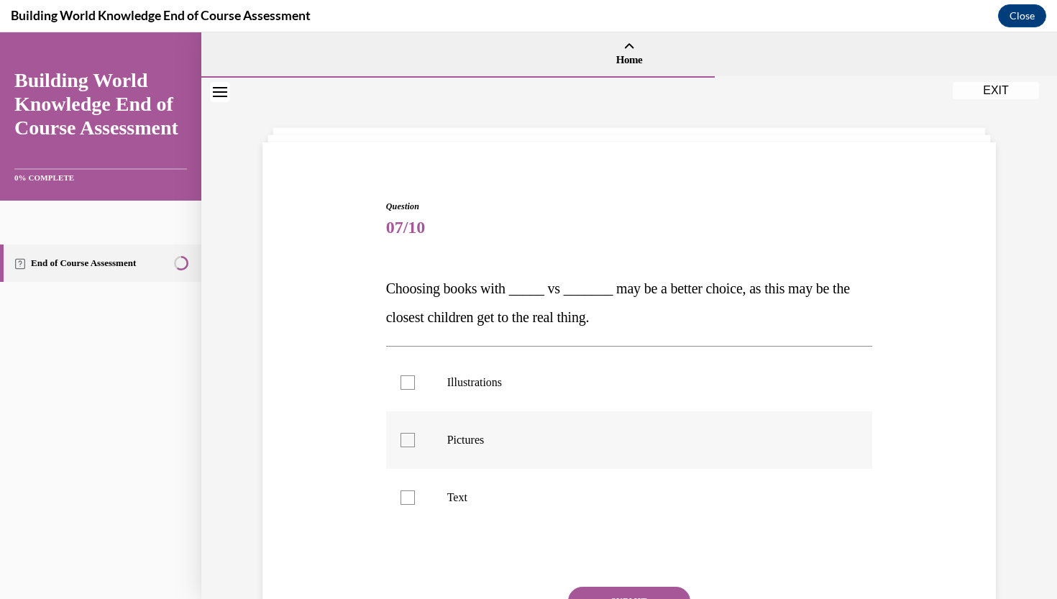
click at [520, 433] on p "Pictures" at bounding box center [642, 440] width 390 height 14
click at [415, 433] on input "Pictures" at bounding box center [408, 440] width 14 height 14
checkbox input "true"
click at [519, 393] on label "Illustrations" at bounding box center [629, 383] width 487 height 58
click at [415, 390] on input "Illustrations" at bounding box center [408, 382] width 14 height 14
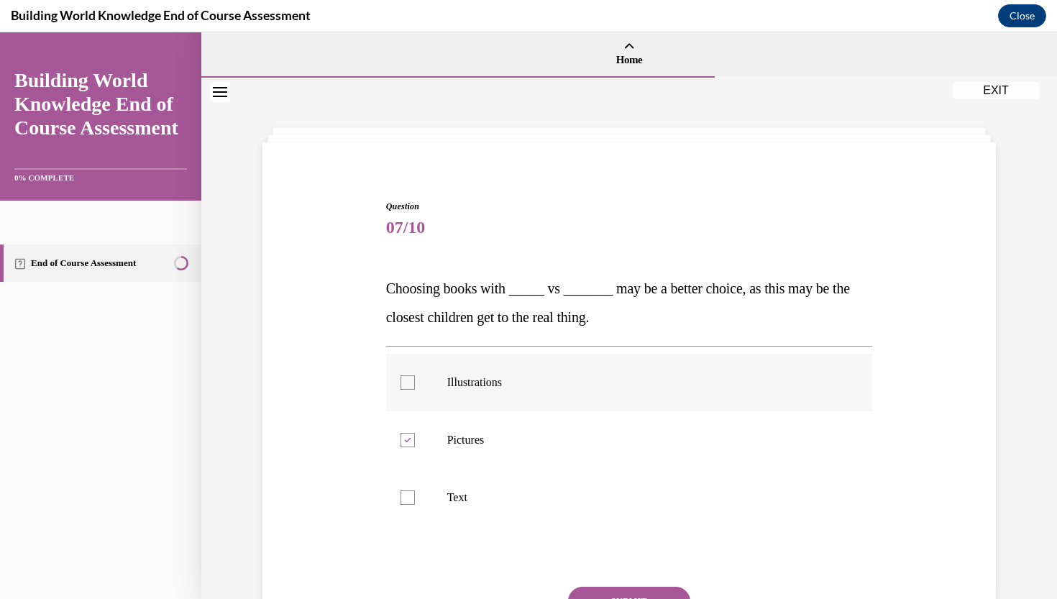
checkbox input "true"
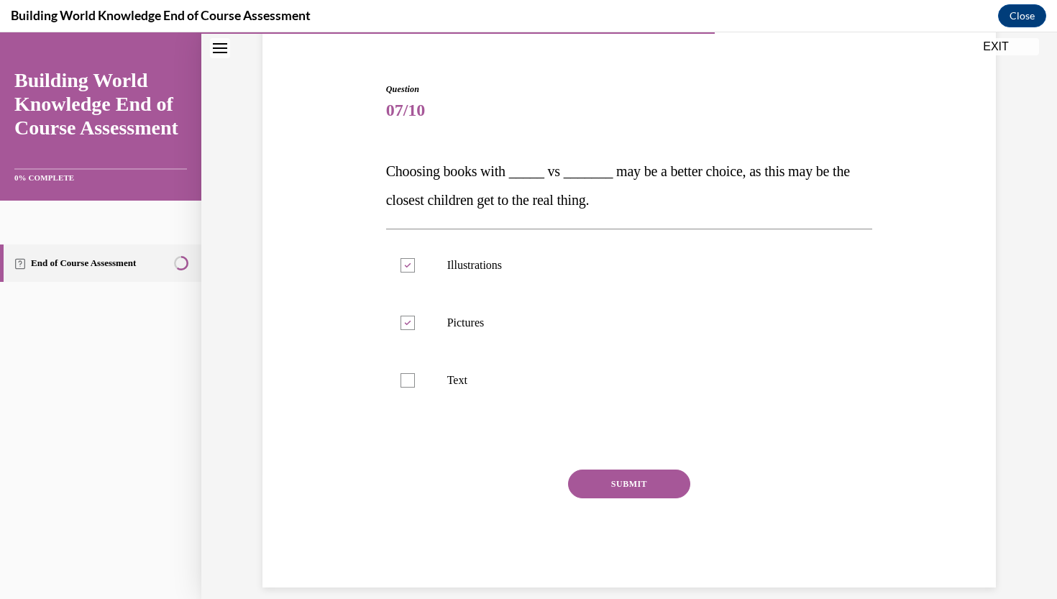
click at [628, 486] on button "SUBMIT" at bounding box center [629, 484] width 122 height 29
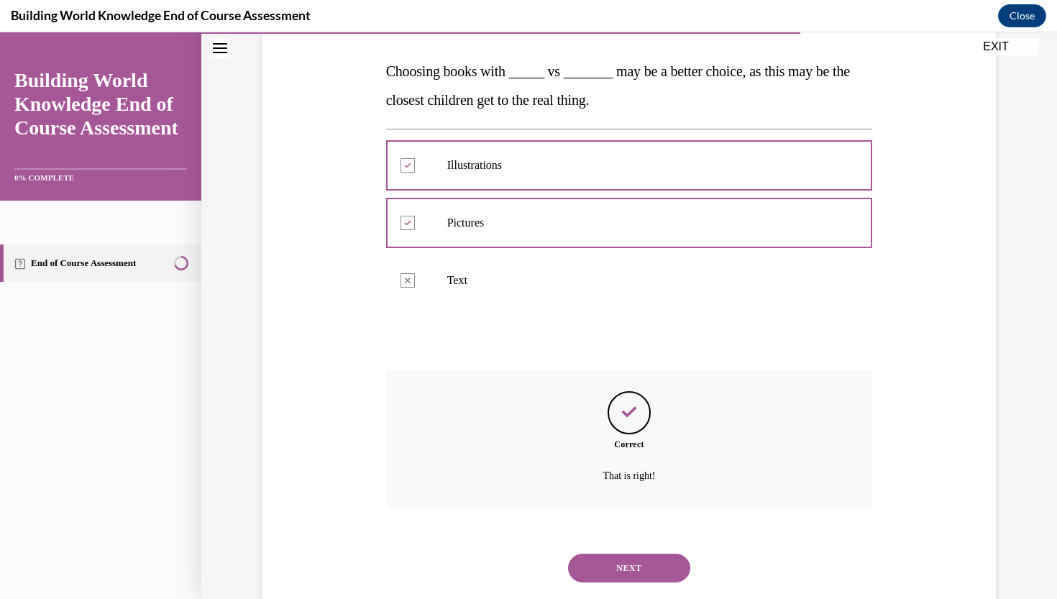
scroll to position [233, 0]
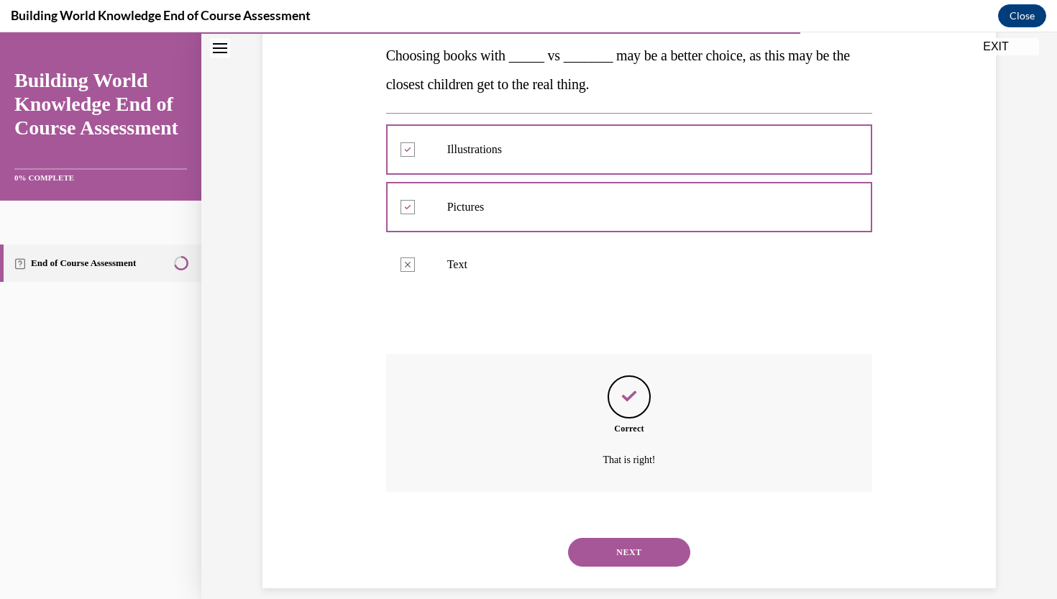
click at [612, 538] on button "NEXT" at bounding box center [629, 552] width 122 height 29
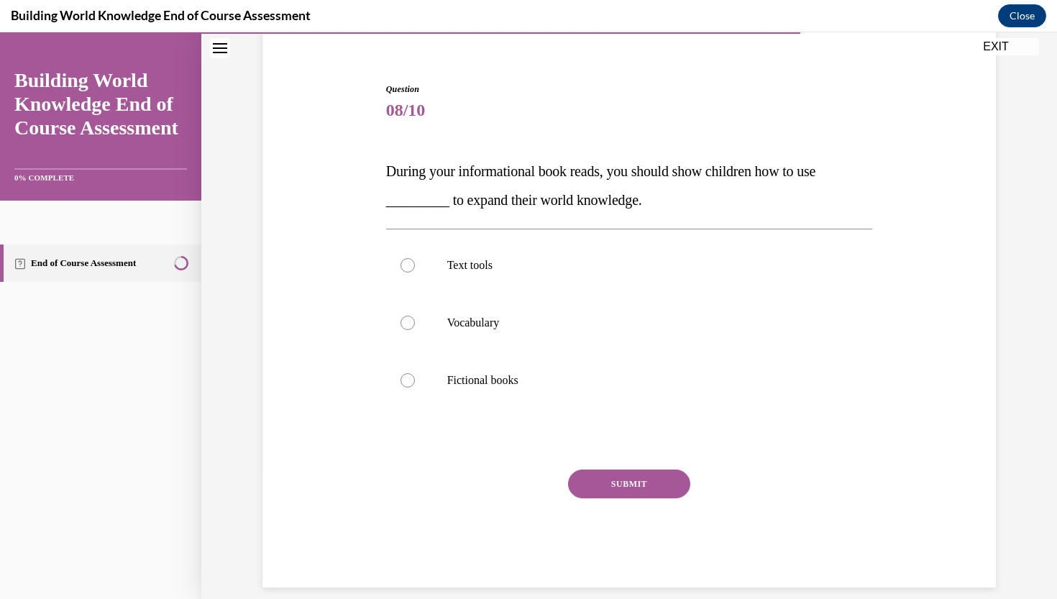
click at [397, 173] on span "During your informational book reads, you should show children how to use _____…" at bounding box center [601, 185] width 430 height 45
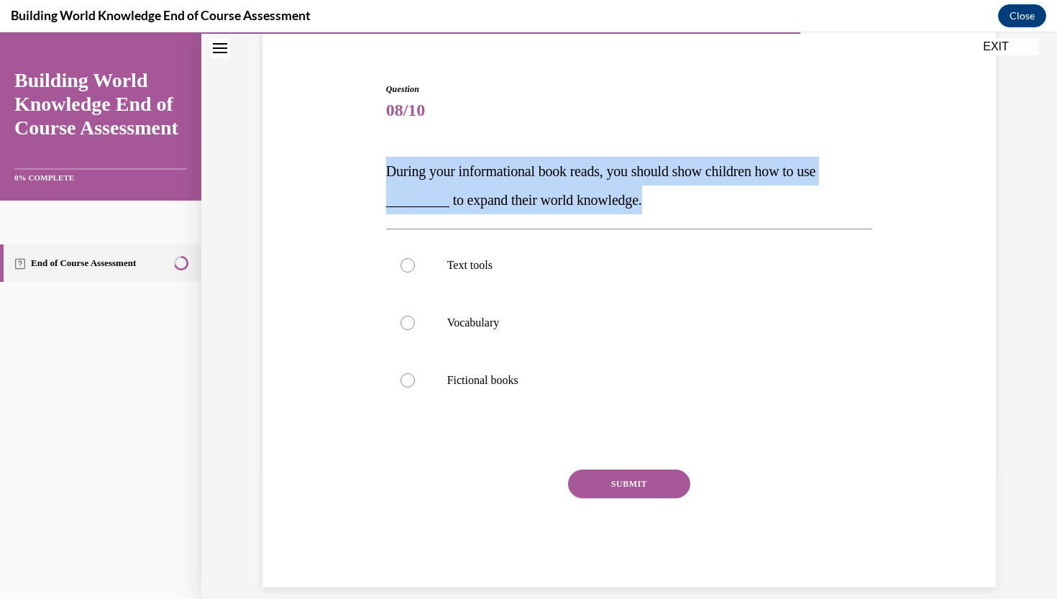
click at [397, 173] on span "During your informational book reads, you should show children how to use _____…" at bounding box center [601, 185] width 430 height 45
copy span "During your informational book reads, you should show children how to use _____…"
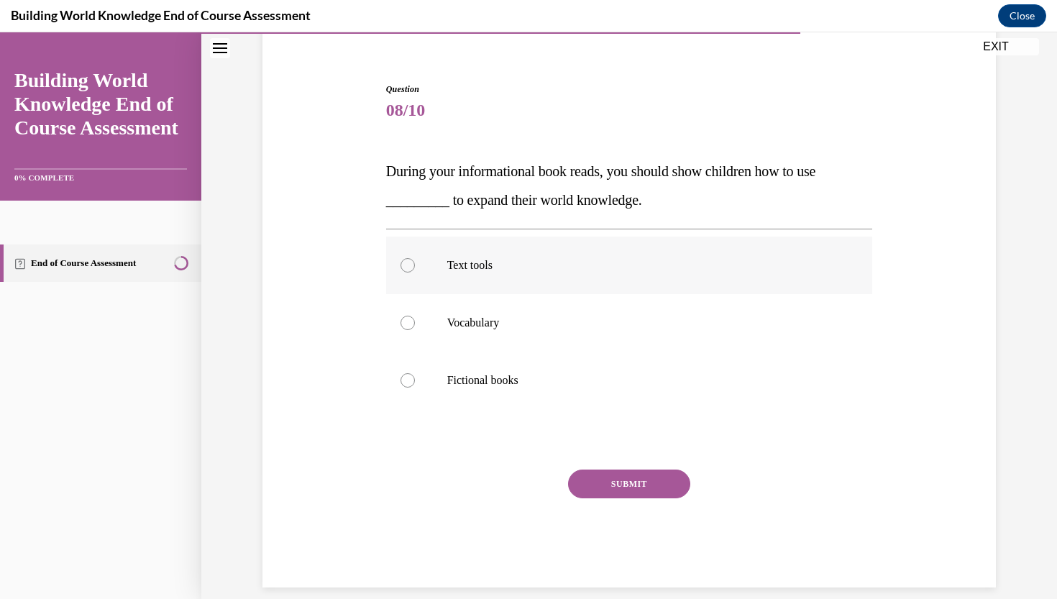
click at [510, 261] on p "Text tools" at bounding box center [642, 265] width 390 height 14
click at [415, 261] on input "Text tools" at bounding box center [408, 265] width 14 height 14
radio input "true"
click at [616, 487] on button "SUBMIT" at bounding box center [629, 484] width 122 height 29
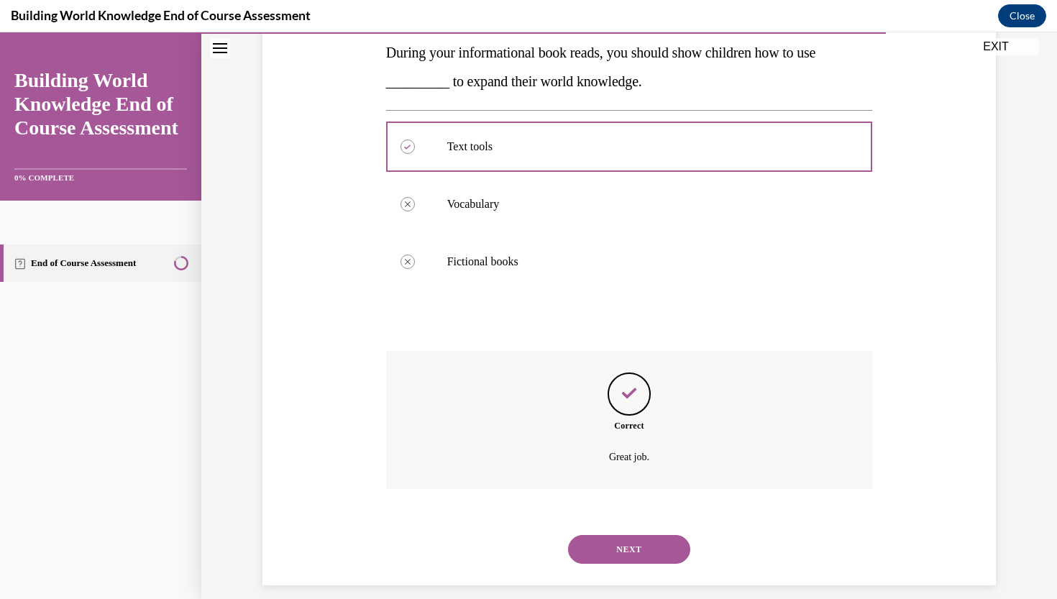
scroll to position [233, 0]
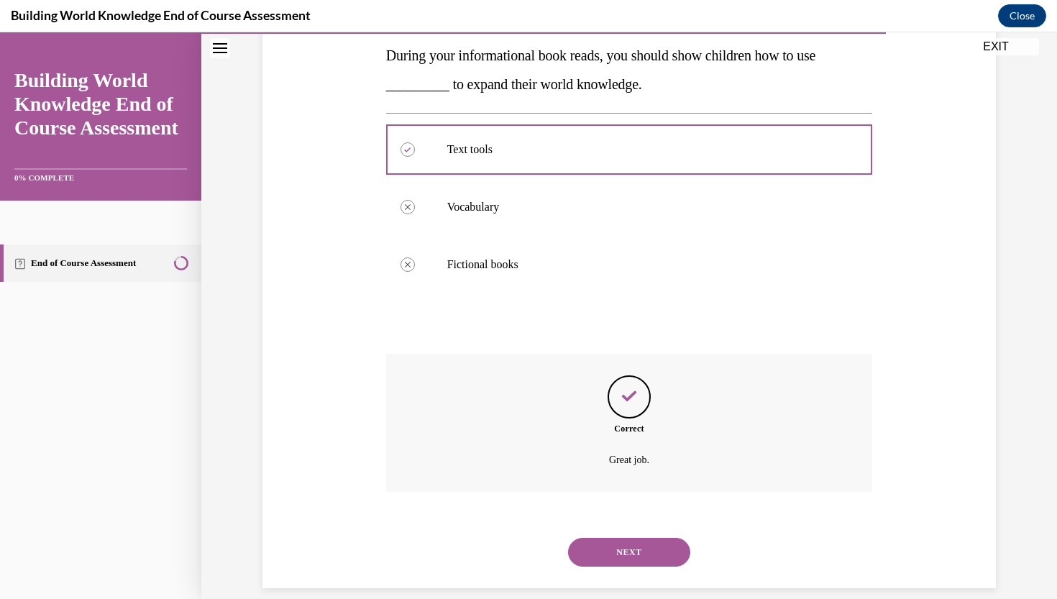
click at [630, 539] on button "NEXT" at bounding box center [629, 552] width 122 height 29
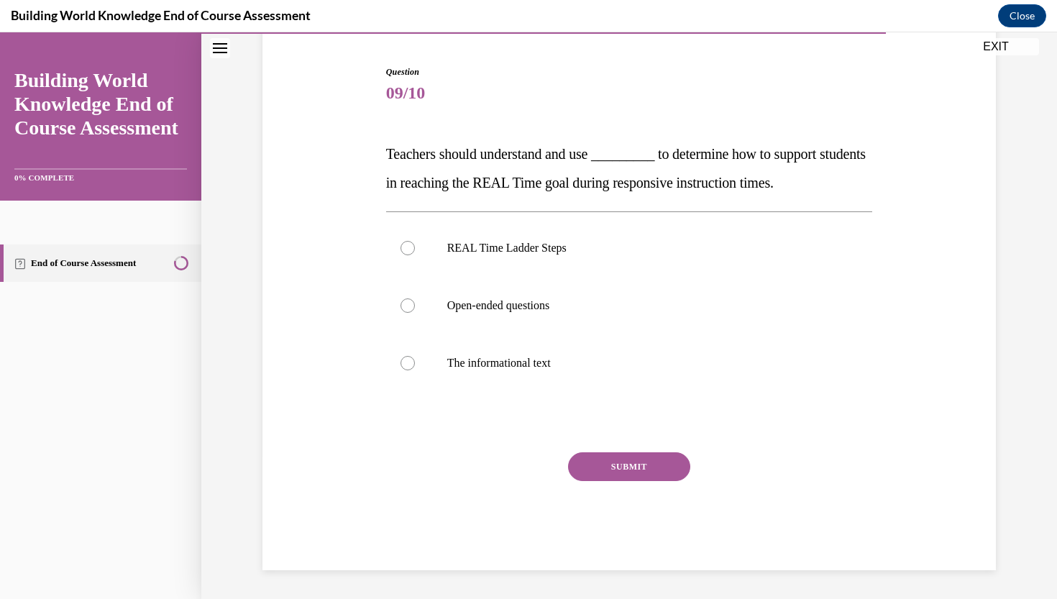
scroll to position [117, 0]
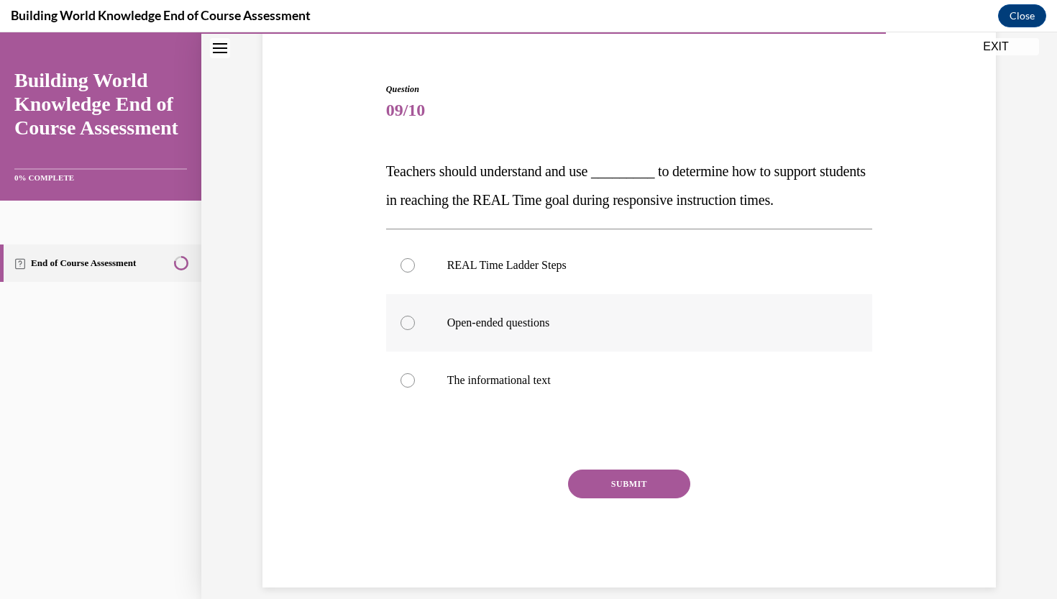
click at [506, 321] on p "Open-ended questions" at bounding box center [642, 323] width 390 height 14
click at [415, 321] on input "Open-ended questions" at bounding box center [408, 323] width 14 height 14
radio input "true"
click at [427, 182] on p "Teachers should understand and use _________ to determine how to support studen…" at bounding box center [629, 186] width 487 height 58
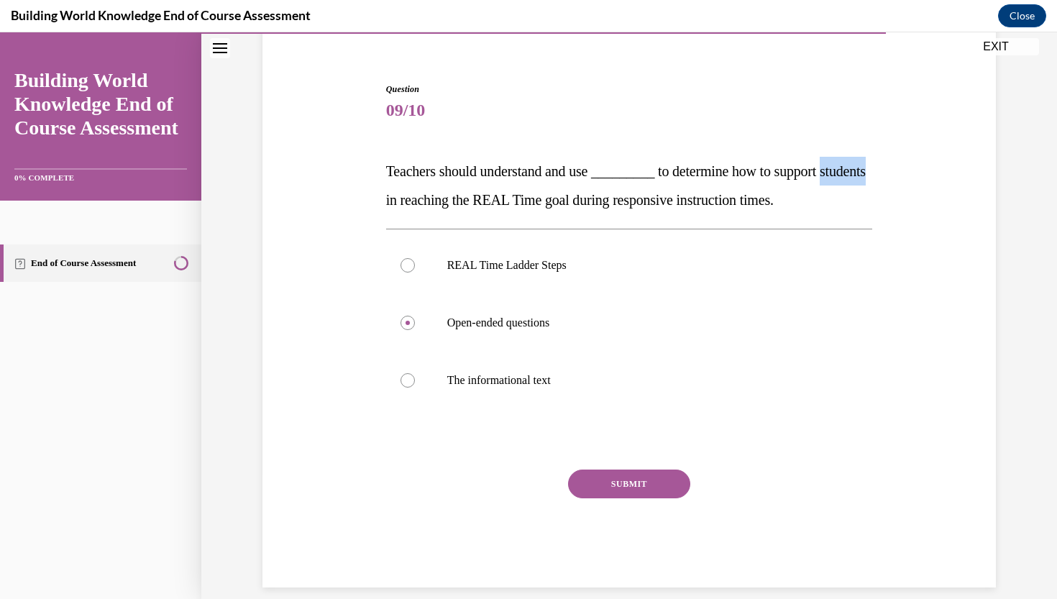
click at [427, 182] on p "Teachers should understand and use _________ to determine how to support studen…" at bounding box center [629, 186] width 487 height 58
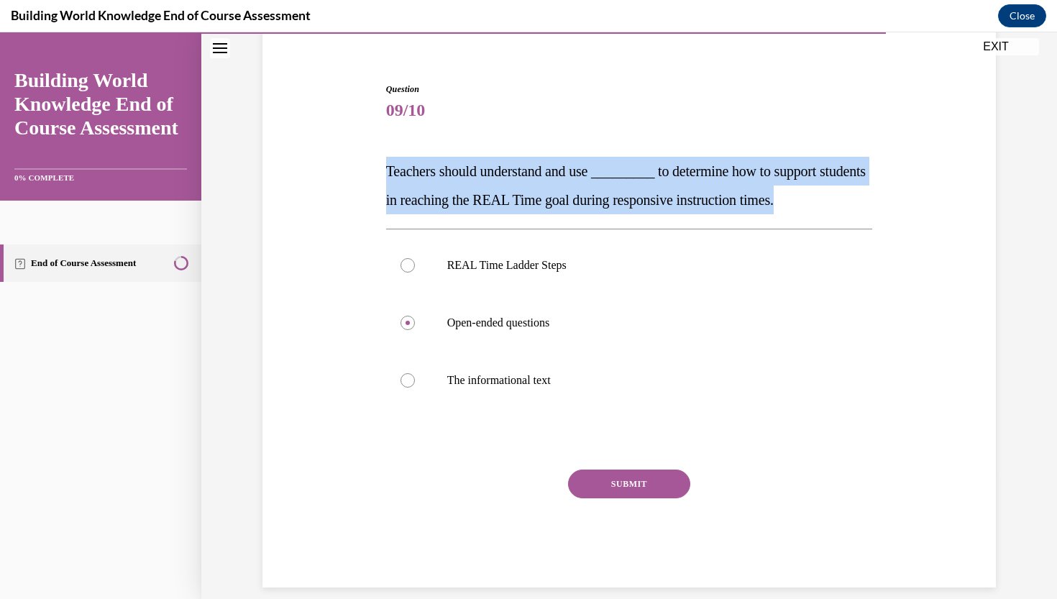
copy span "Teachers should understand and use _________ to determine how to support studen…"
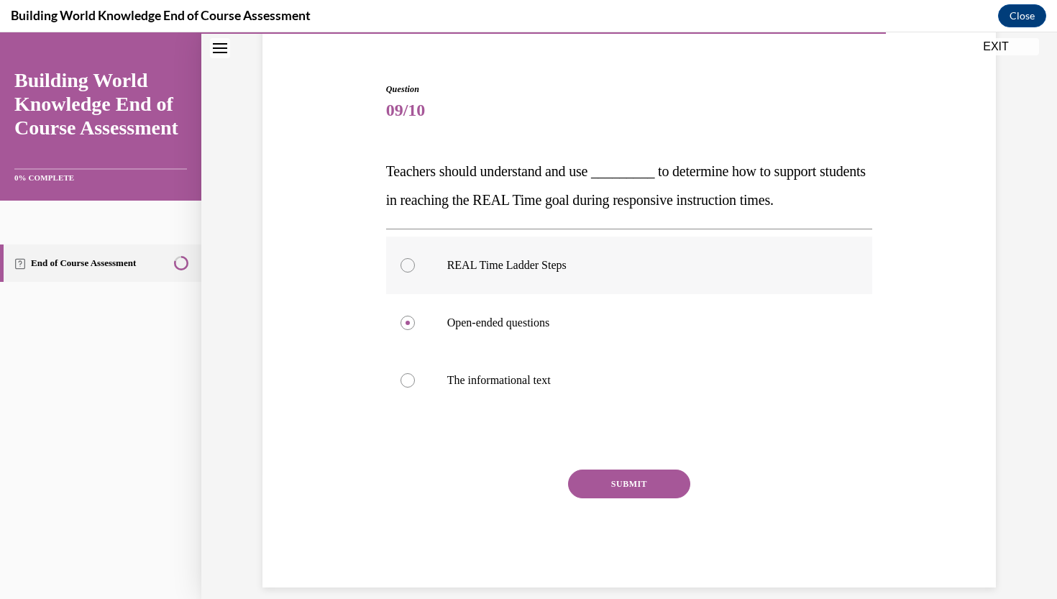
click at [593, 239] on label "REAL Time Ladder Steps" at bounding box center [629, 266] width 487 height 58
click at [415, 258] on input "REAL Time Ladder Steps" at bounding box center [408, 265] width 14 height 14
radio input "true"
click at [603, 483] on button "SUBMIT" at bounding box center [629, 484] width 122 height 29
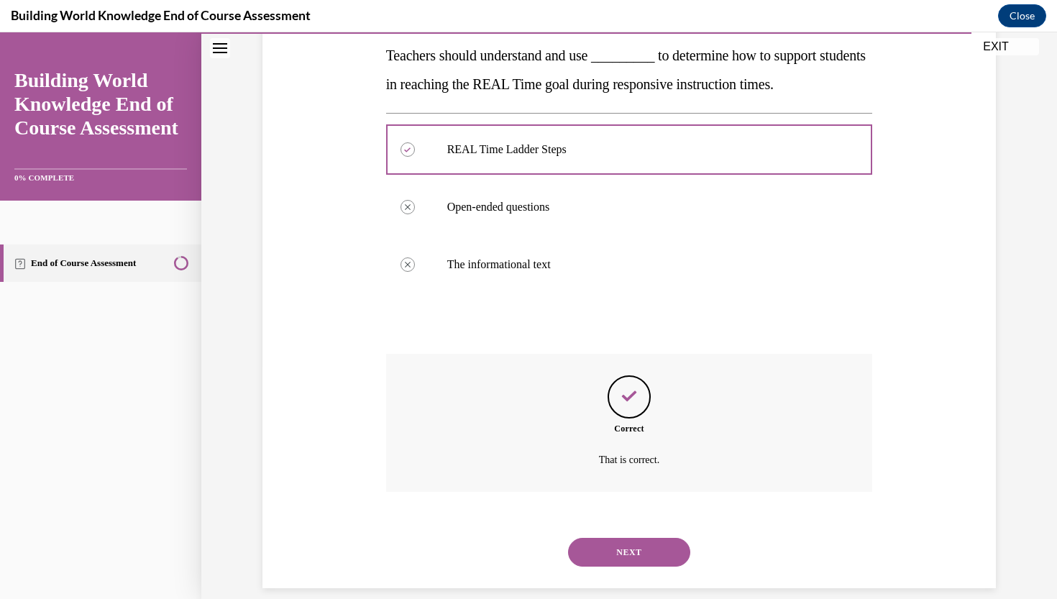
click at [626, 541] on button "NEXT" at bounding box center [629, 552] width 122 height 29
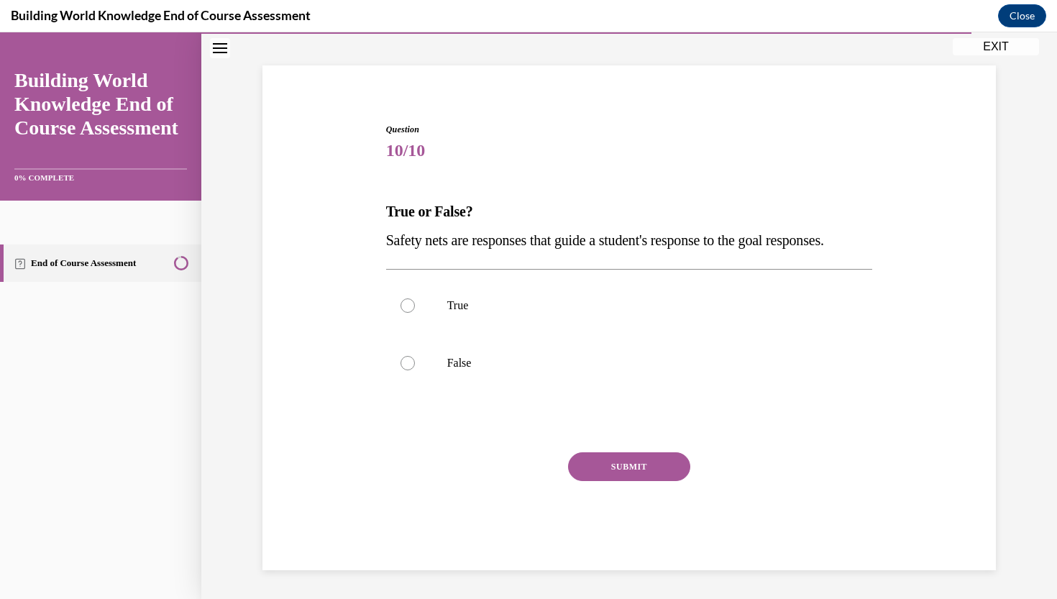
click at [418, 101] on div "Question 10/10 True or False? Safety nets are responses that guide a student's …" at bounding box center [630, 335] width 494 height 469
click at [416, 82] on div "Question 10/10 True or False? Safety nets are responses that guide a student's …" at bounding box center [629, 325] width 741 height 491
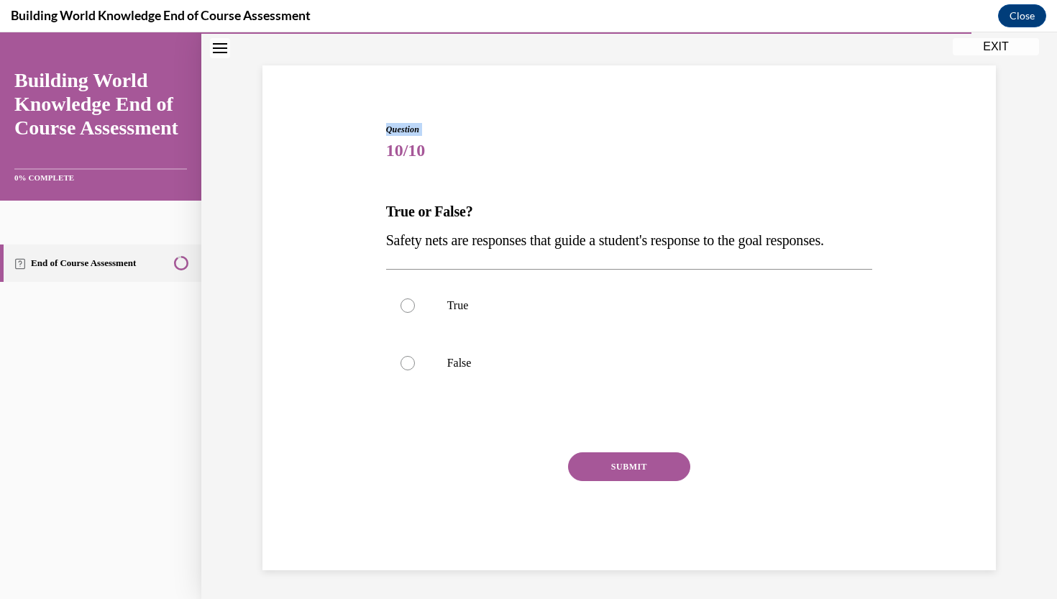
click at [416, 82] on div "Question 10/10 True or False? Safety nets are responses that guide a student's …" at bounding box center [629, 325] width 741 height 491
drag, startPoint x: 376, startPoint y: 80, endPoint x: 453, endPoint y: 111, distance: 83.0
click at [453, 111] on div "Question 10/10 True or False? Safety nets are responses that guide a student's …" at bounding box center [629, 325] width 741 height 491
drag, startPoint x: 442, startPoint y: 114, endPoint x: 371, endPoint y: 80, distance: 78.5
click at [371, 80] on div "Question 10/10 True or False? Safety nets are responses that guide a student's …" at bounding box center [629, 325] width 741 height 491
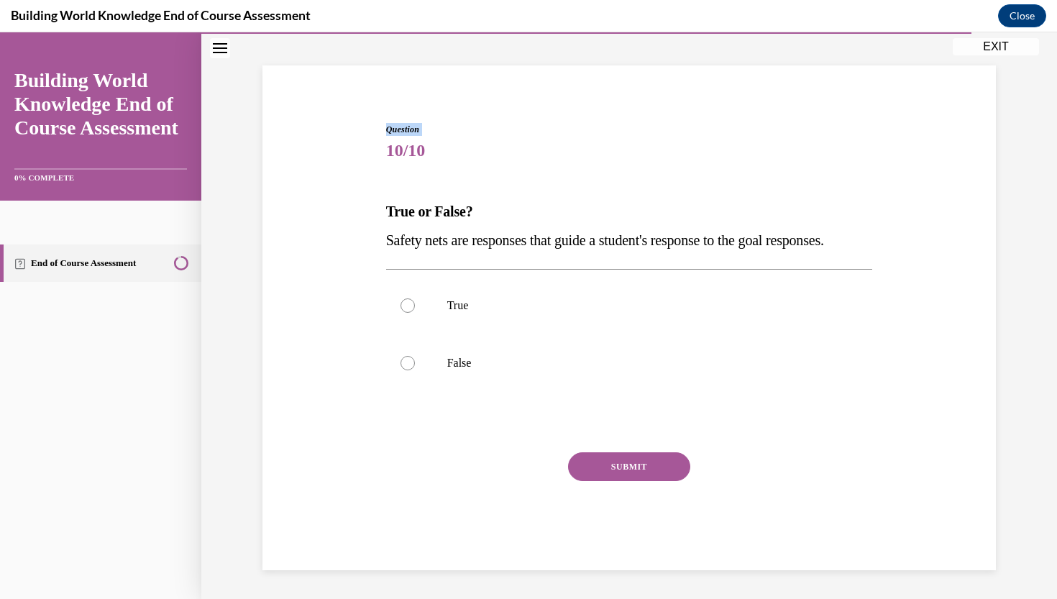
click at [692, 123] on span "Question" at bounding box center [629, 129] width 487 height 13
click at [424, 226] on p "Safety nets are responses that guide a student's response to the goal responses." at bounding box center [629, 240] width 487 height 29
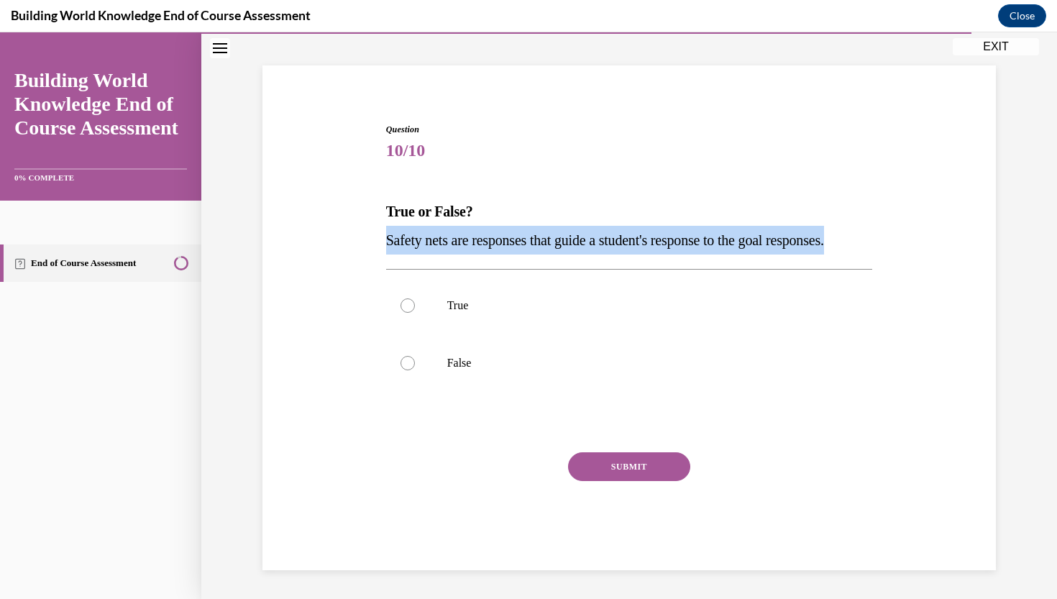
drag, startPoint x: 386, startPoint y: 234, endPoint x: 461, endPoint y: 256, distance: 78.8
click at [460, 255] on p "Safety nets are responses that guide a student's response to the goal responses." at bounding box center [629, 240] width 487 height 29
copy span "Safety nets are responses that guide a student's response to the goal responses."
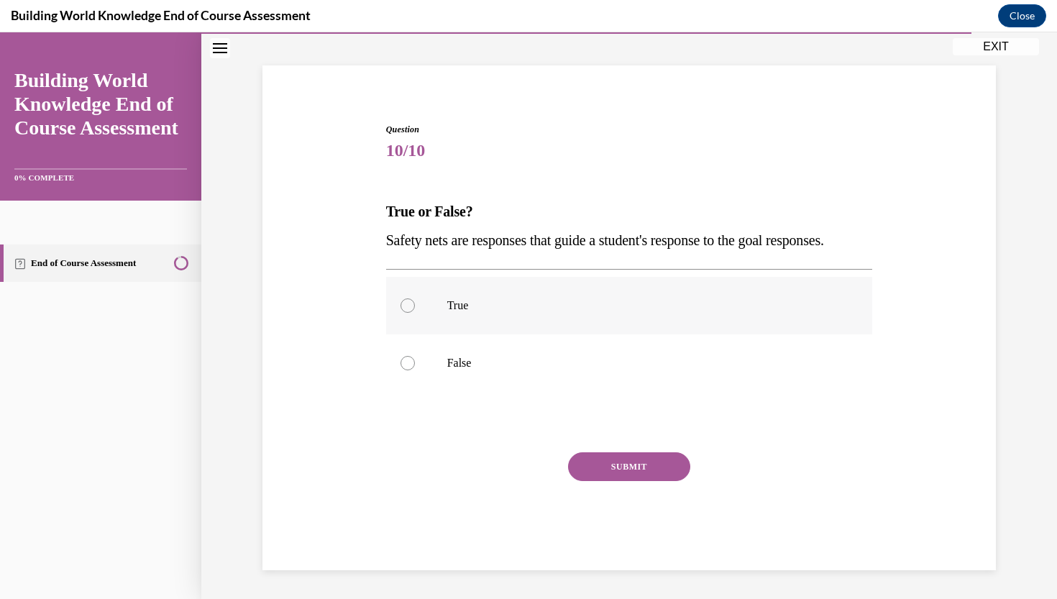
click at [577, 296] on label "True" at bounding box center [629, 306] width 487 height 58
click at [415, 299] on input "True" at bounding box center [408, 306] width 14 height 14
radio input "true"
click at [604, 481] on button "SUBMIT" at bounding box center [629, 466] width 122 height 29
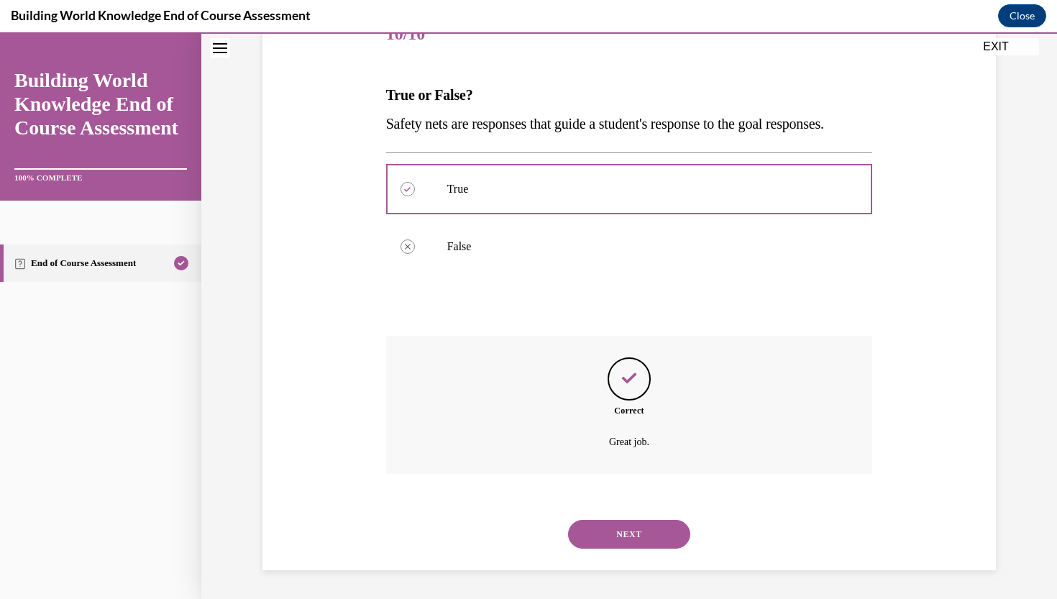
scroll to position [204, 0]
click at [624, 534] on button "NEXT" at bounding box center [629, 534] width 122 height 29
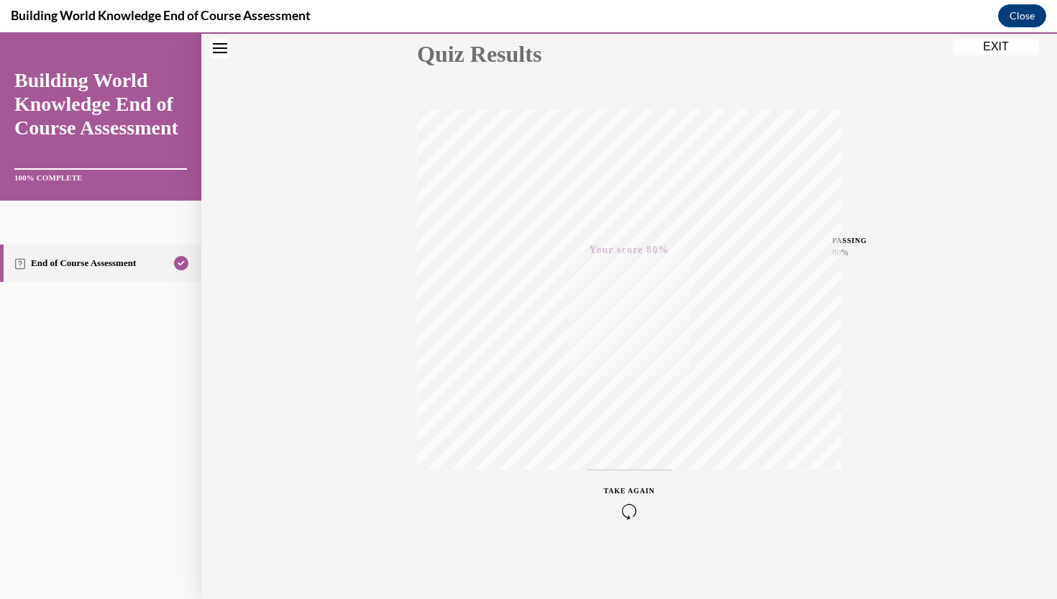
scroll to position [170, 0]
click at [980, 53] on button "EXIT" at bounding box center [996, 46] width 86 height 17
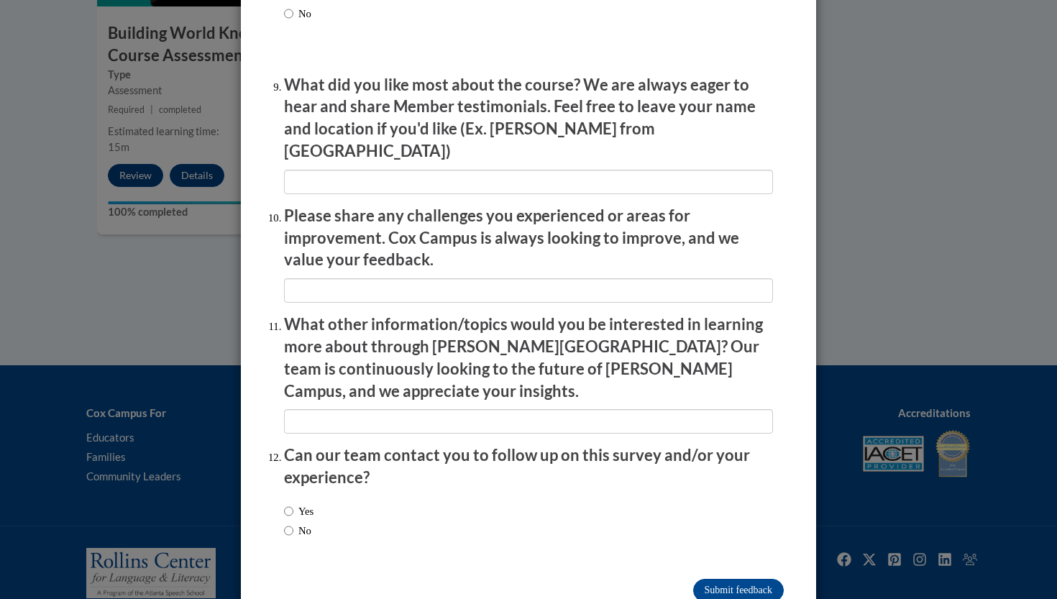
scroll to position [2373, 0]
click at [744, 580] on input "Submit feedback" at bounding box center [738, 591] width 91 height 23
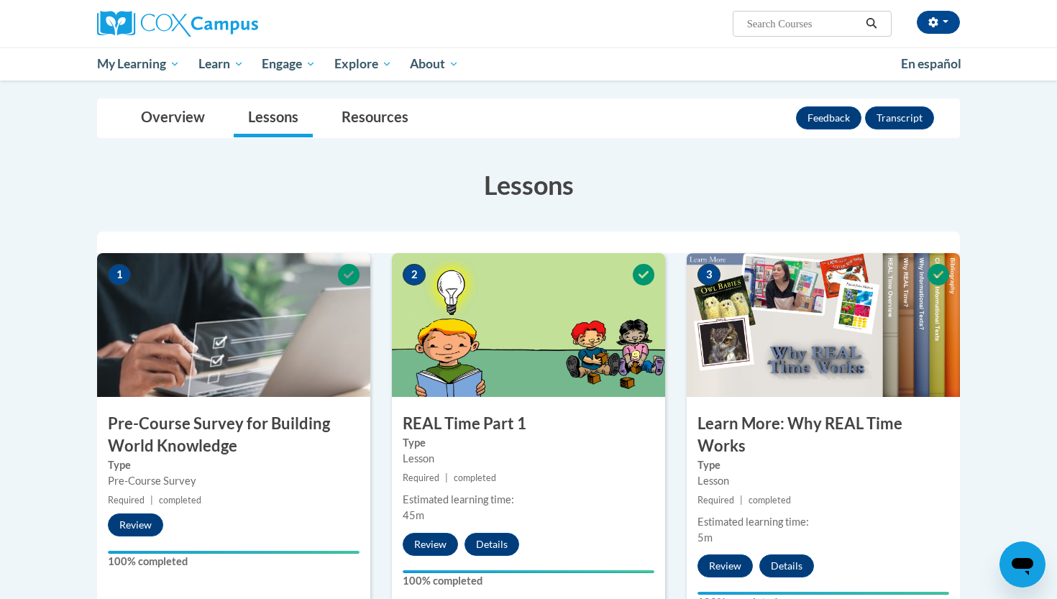
scroll to position [144, 0]
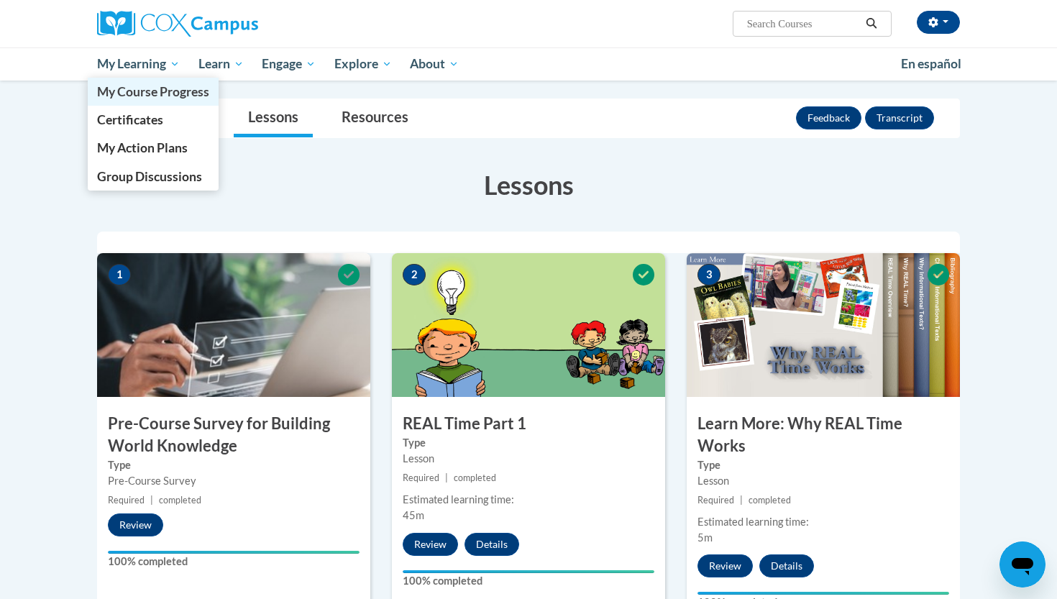
click at [136, 90] on span "My Course Progress" at bounding box center [153, 91] width 112 height 15
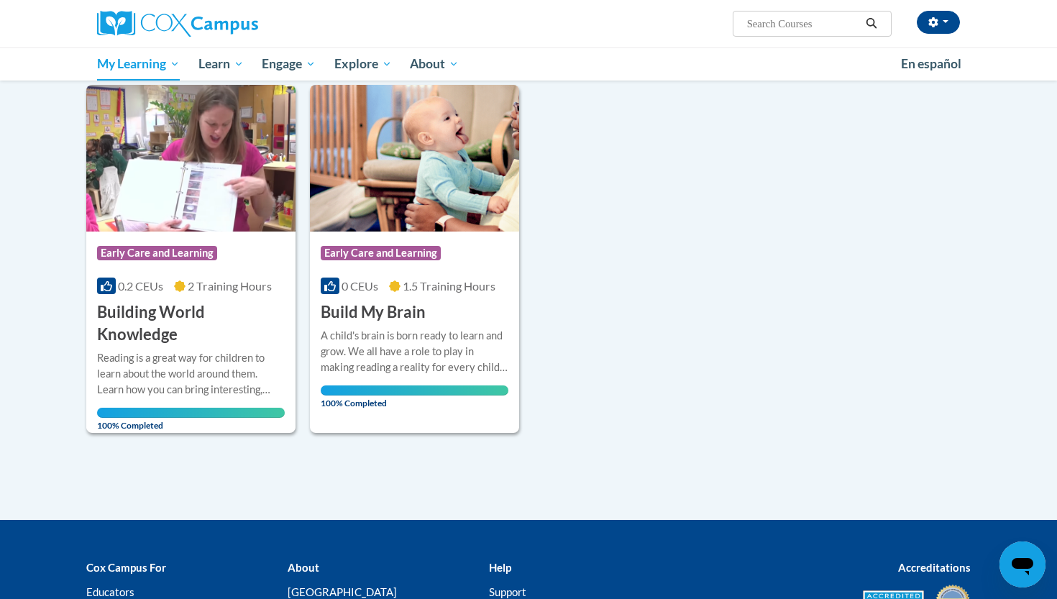
scroll to position [179, 0]
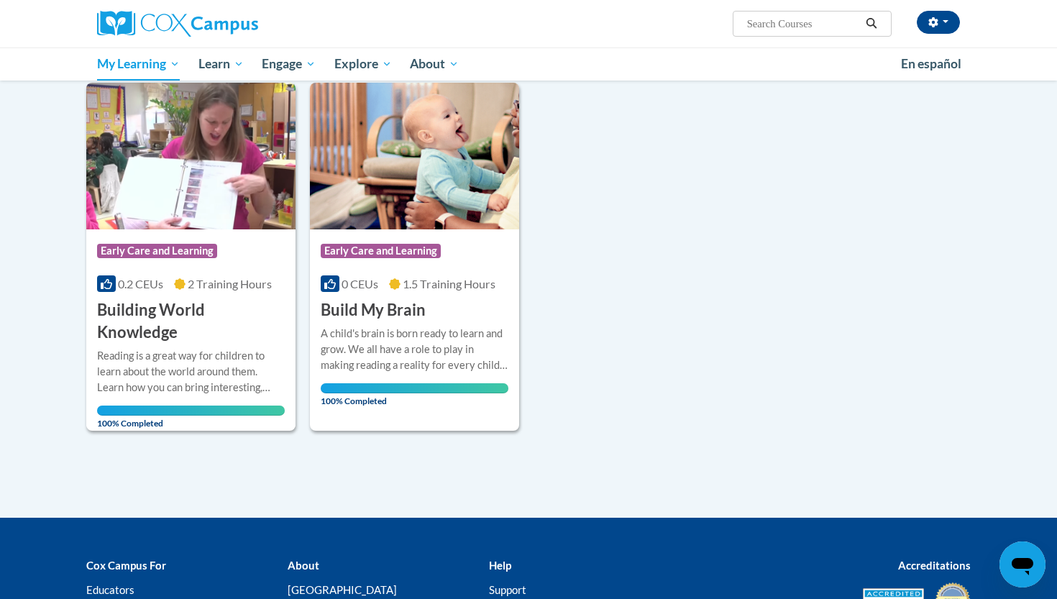
click at [805, 29] on input "Search..." at bounding box center [803, 23] width 115 height 17
paste input "Monitoring Children's Progress"
type input "Monitoring Children's Progress"
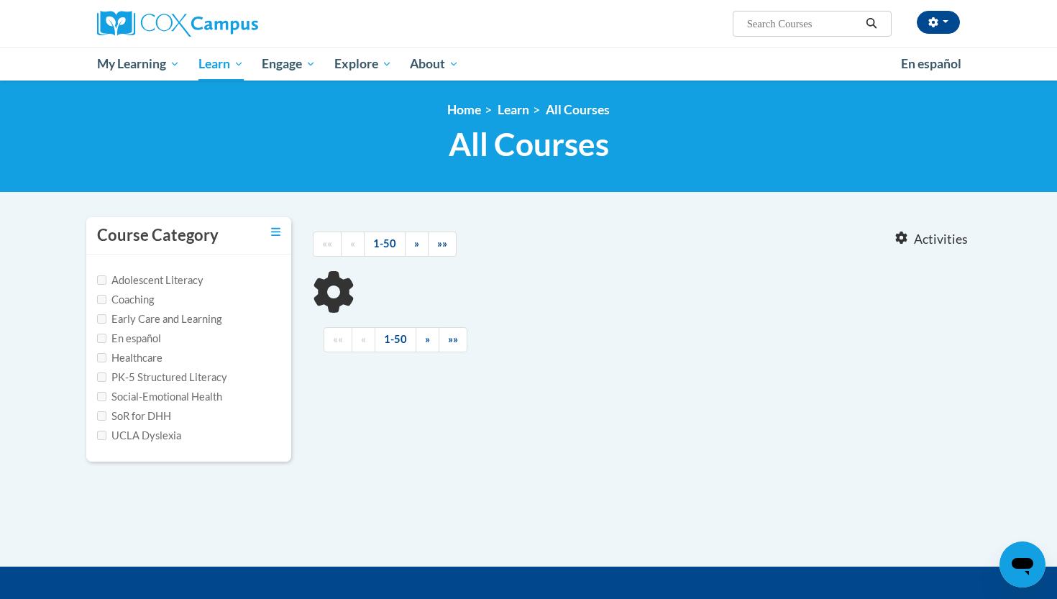
type input "Monitoring Children's Progress"
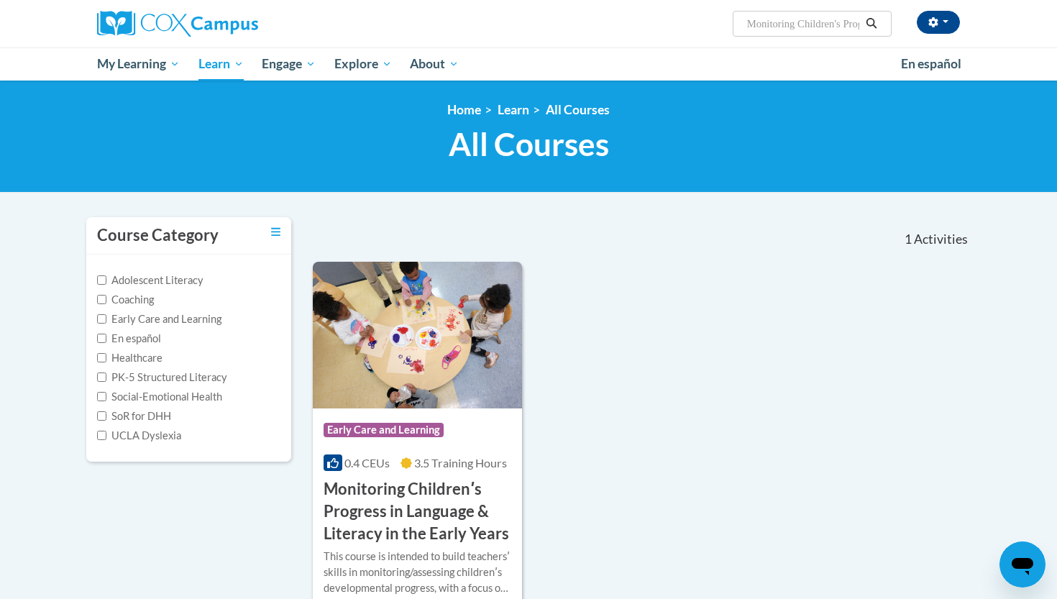
click at [437, 409] on div "Course Category: Early Care and Learning 0.4 CEUs 3.5 Training Hours COURSE Mon…" at bounding box center [417, 477] width 209 height 137
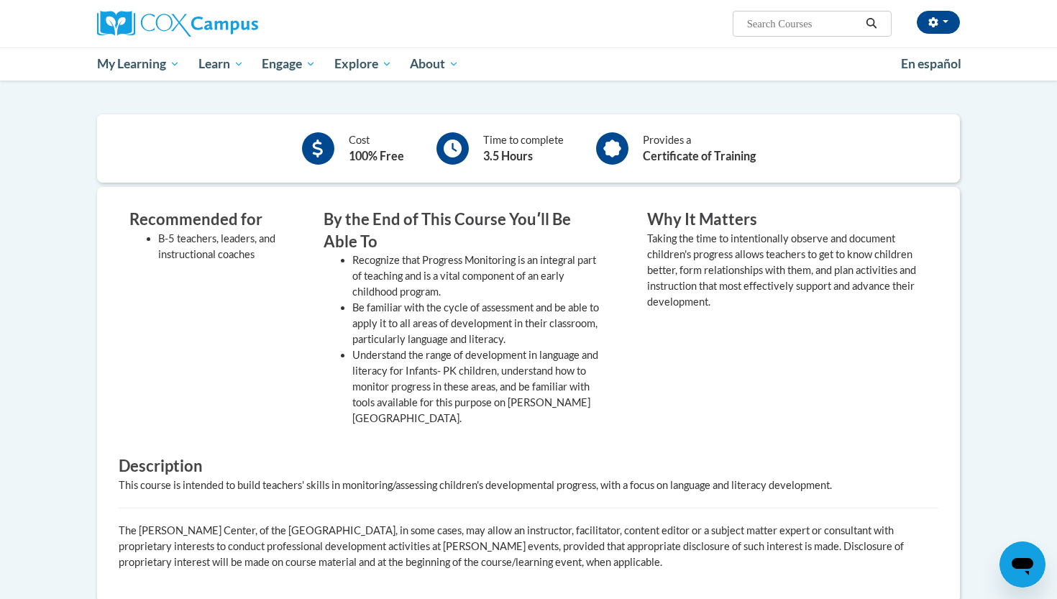
scroll to position [237, 0]
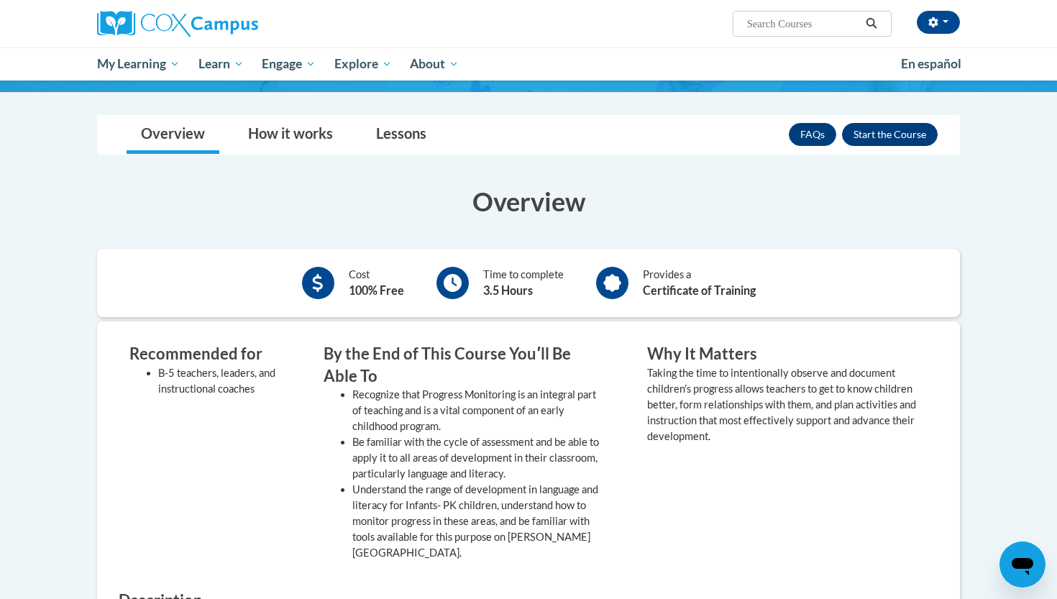
click at [884, 138] on button "Enroll" at bounding box center [890, 134] width 96 height 23
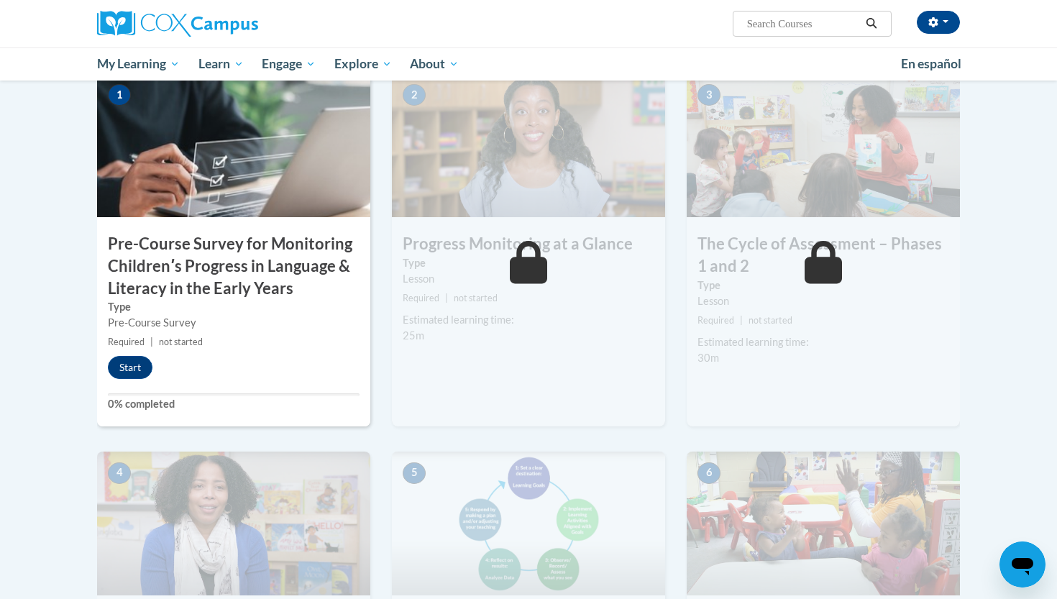
scroll to position [349, 0]
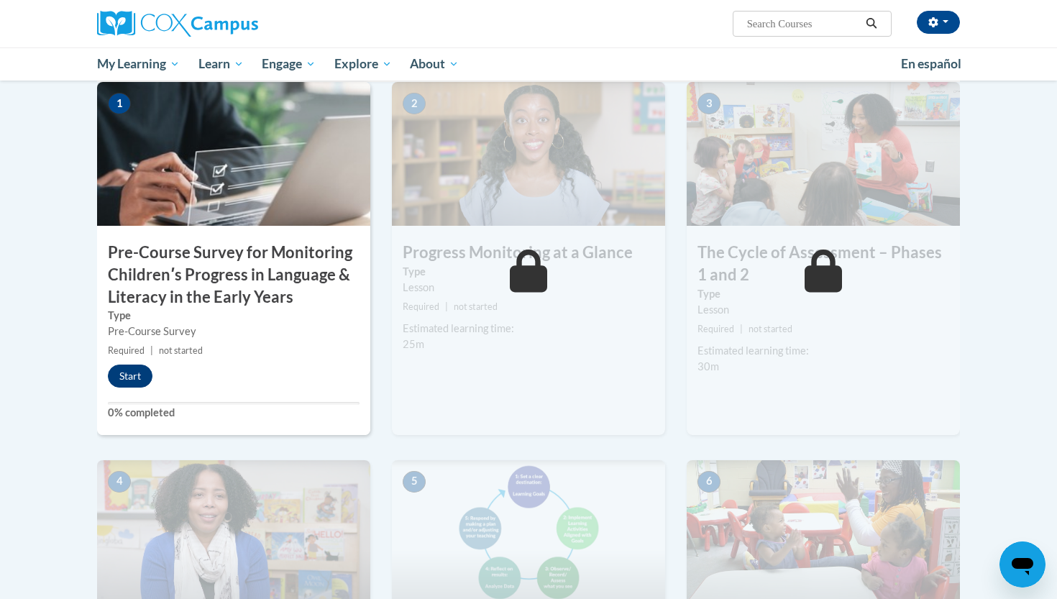
click at [142, 382] on button "Start" at bounding box center [130, 376] width 45 height 23
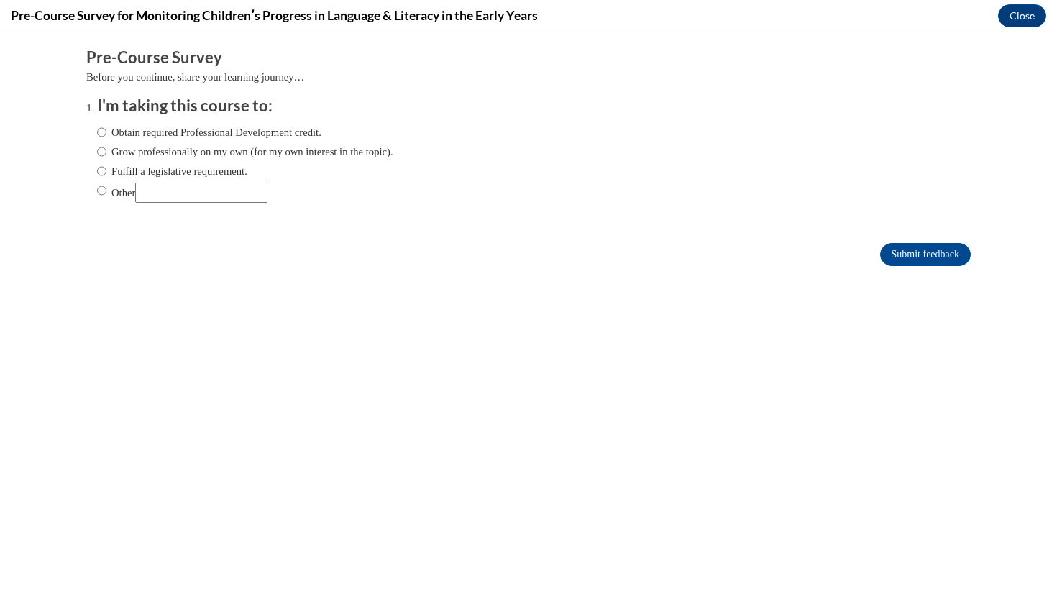
scroll to position [0, 0]
click at [229, 186] on input "Other" at bounding box center [201, 193] width 132 height 20
click at [227, 154] on label "Grow professionally on my own (for my own interest in the topic)." at bounding box center [245, 152] width 296 height 16
click at [106, 154] on input "Grow professionally on my own (for my own interest in the topic)." at bounding box center [101, 152] width 9 height 16
radio input "true"
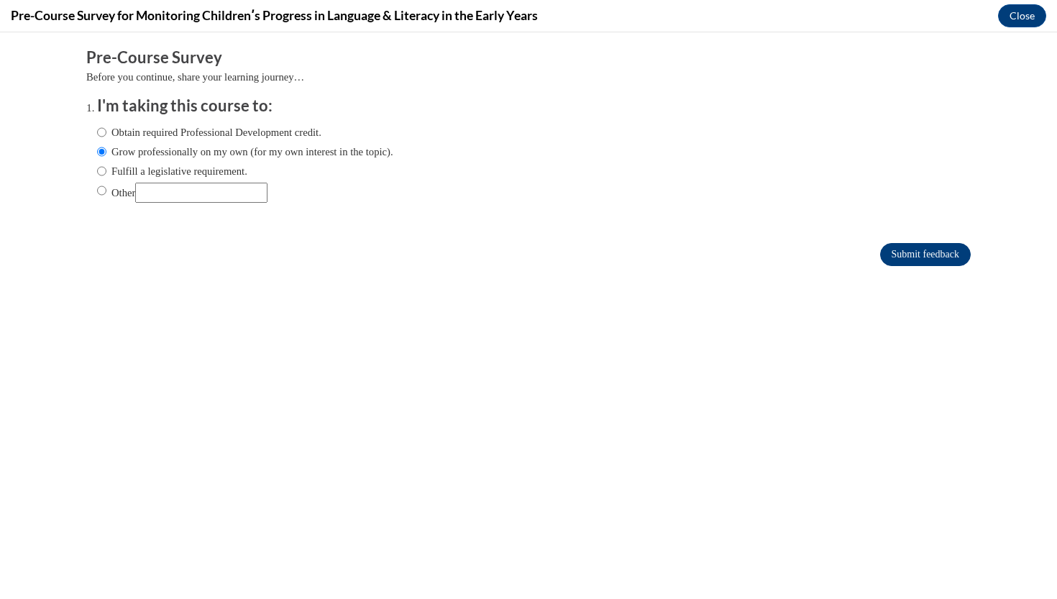
click at [949, 263] on input "Submit feedback" at bounding box center [925, 254] width 91 height 23
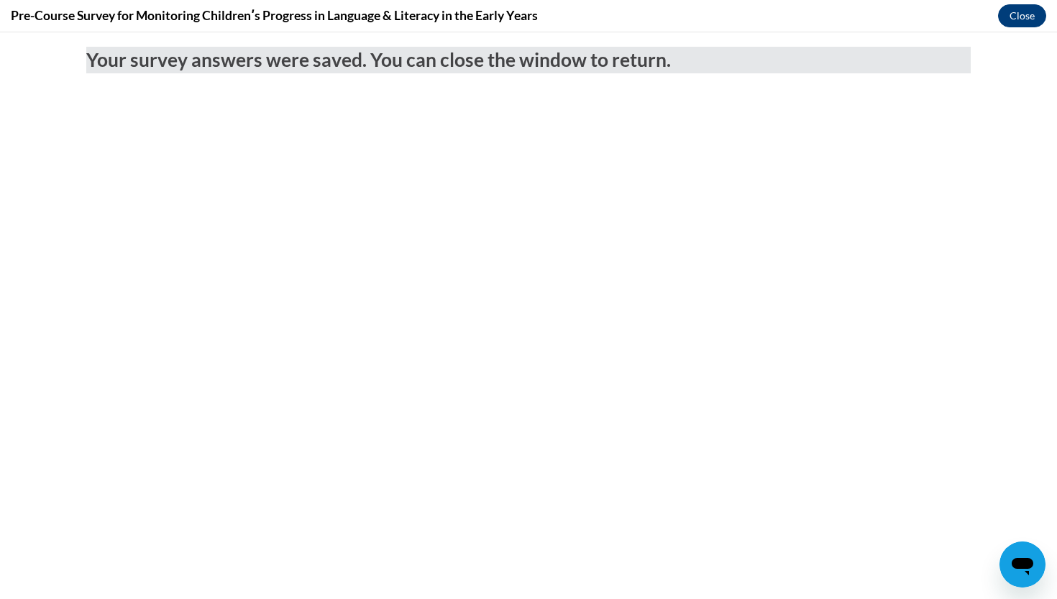
click at [1025, 16] on button "Close" at bounding box center [1022, 15] width 48 height 23
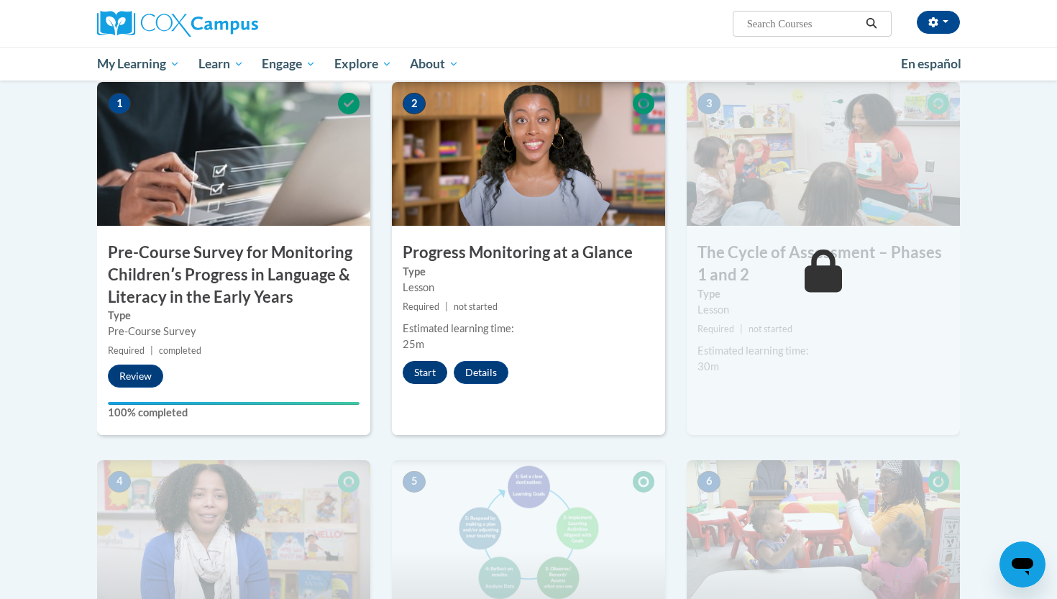
click at [429, 374] on button "Start" at bounding box center [425, 372] width 45 height 23
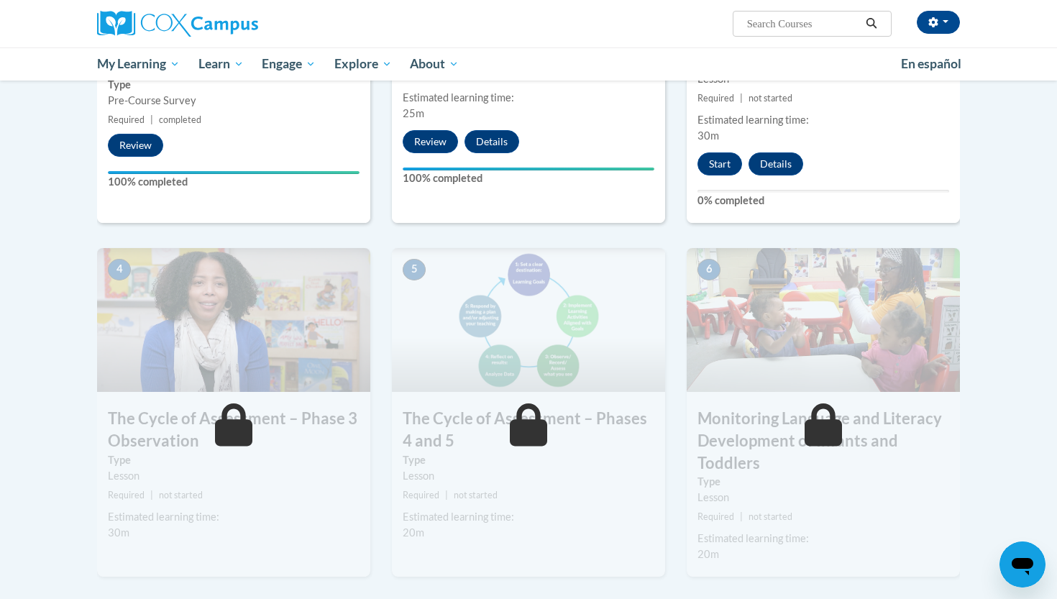
scroll to position [570, 0]
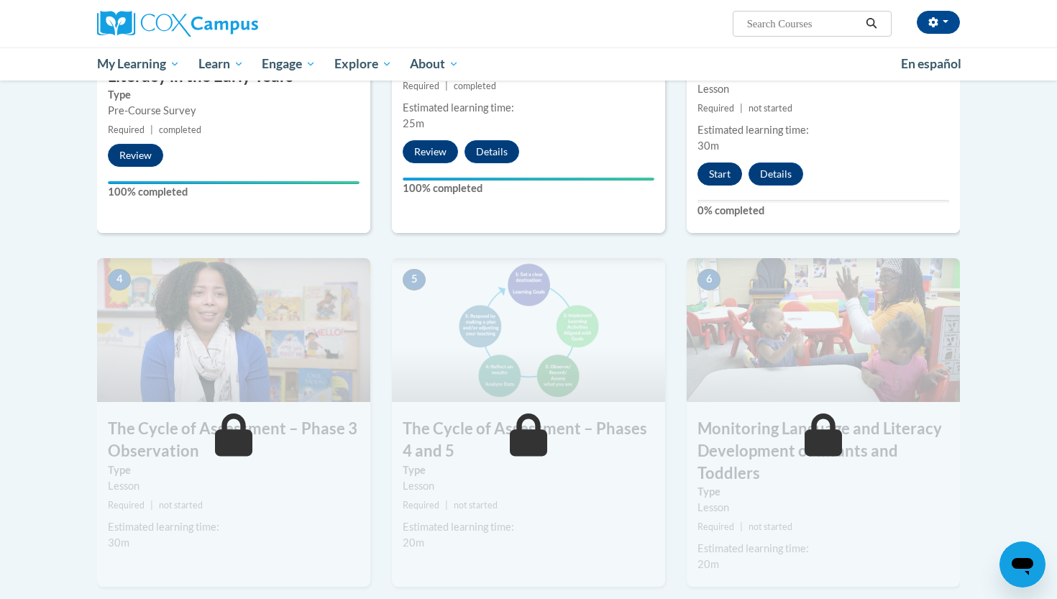
click at [722, 170] on button "Start" at bounding box center [720, 174] width 45 height 23
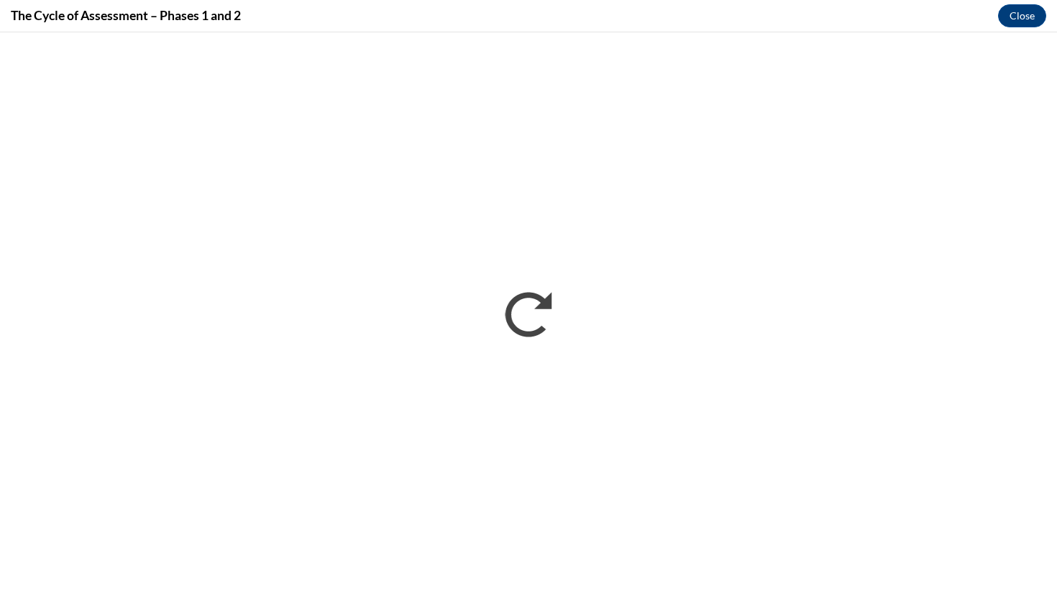
scroll to position [0, 0]
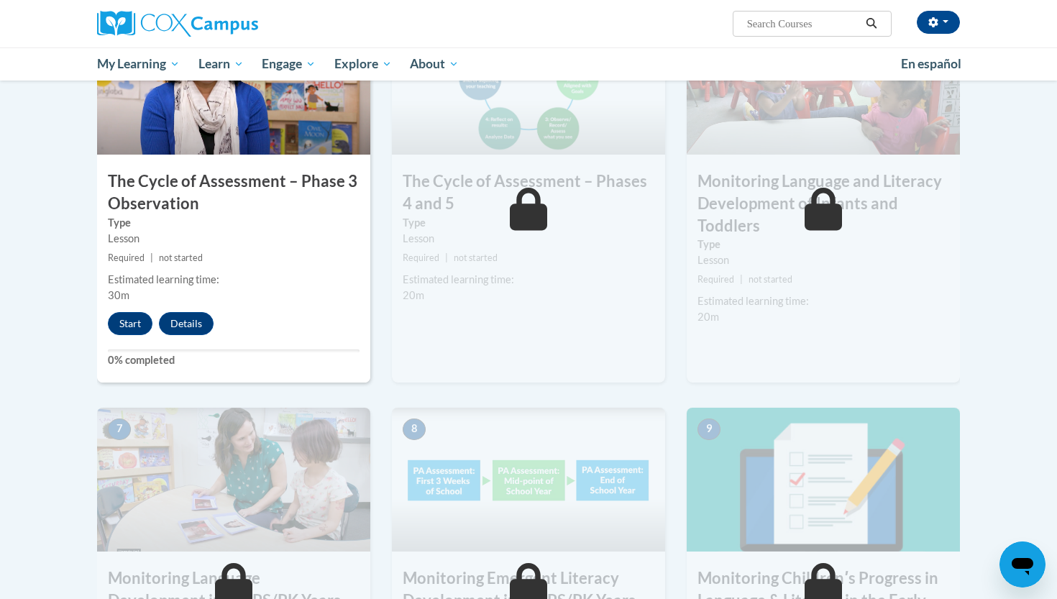
scroll to position [815, 0]
